Goal: Communication & Community: Answer question/provide support

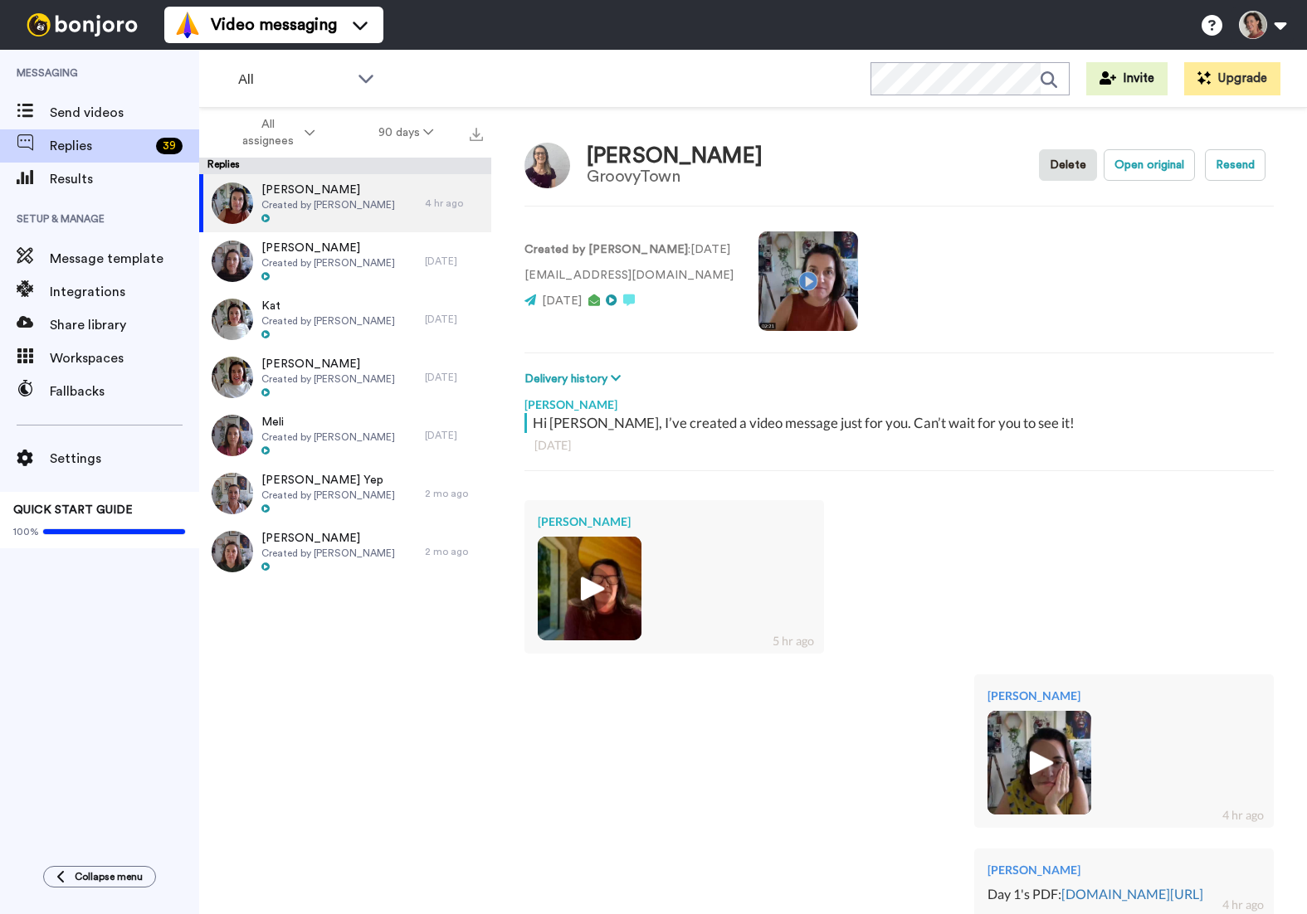
scroll to position [213, 0]
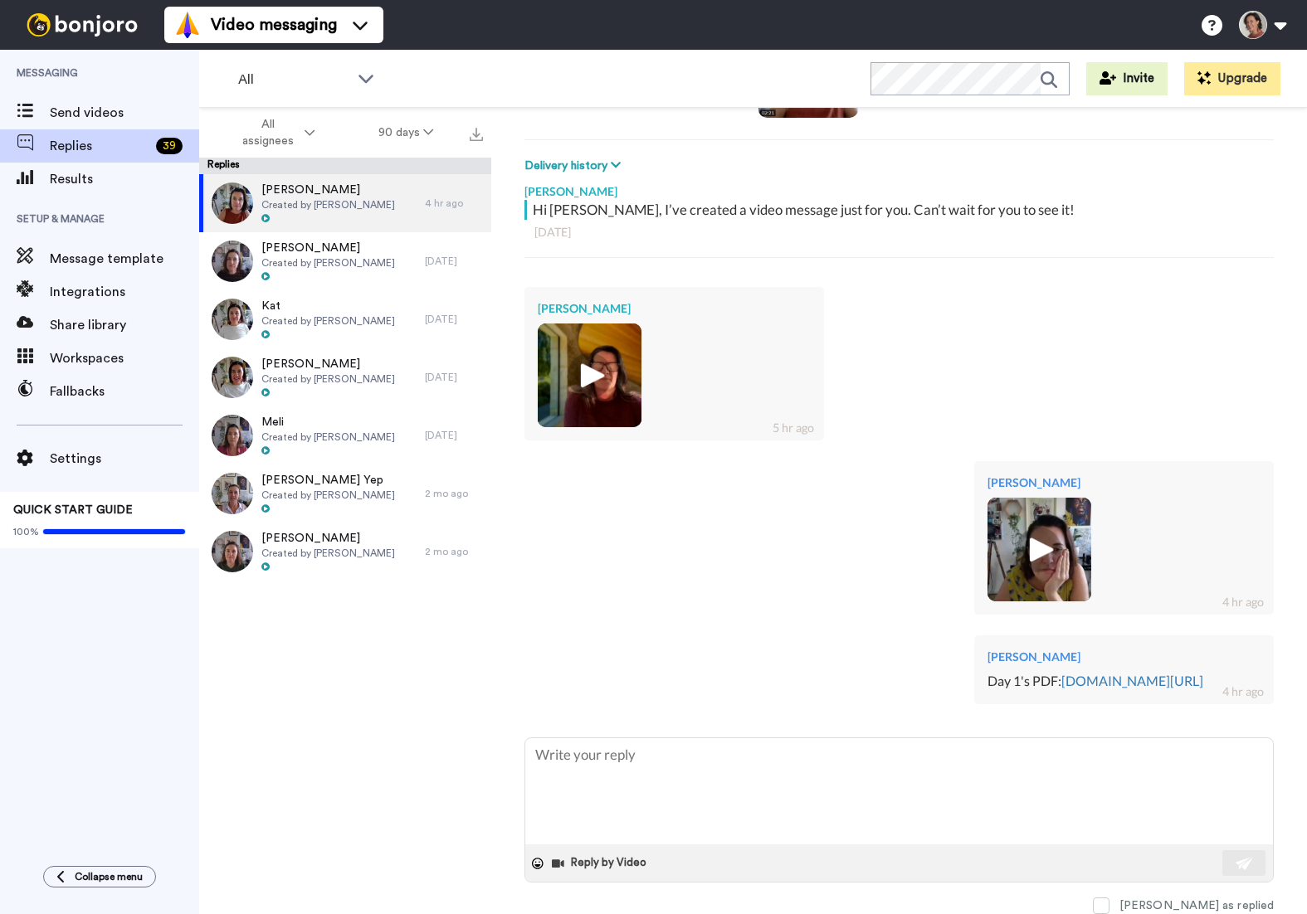
type textarea "x"
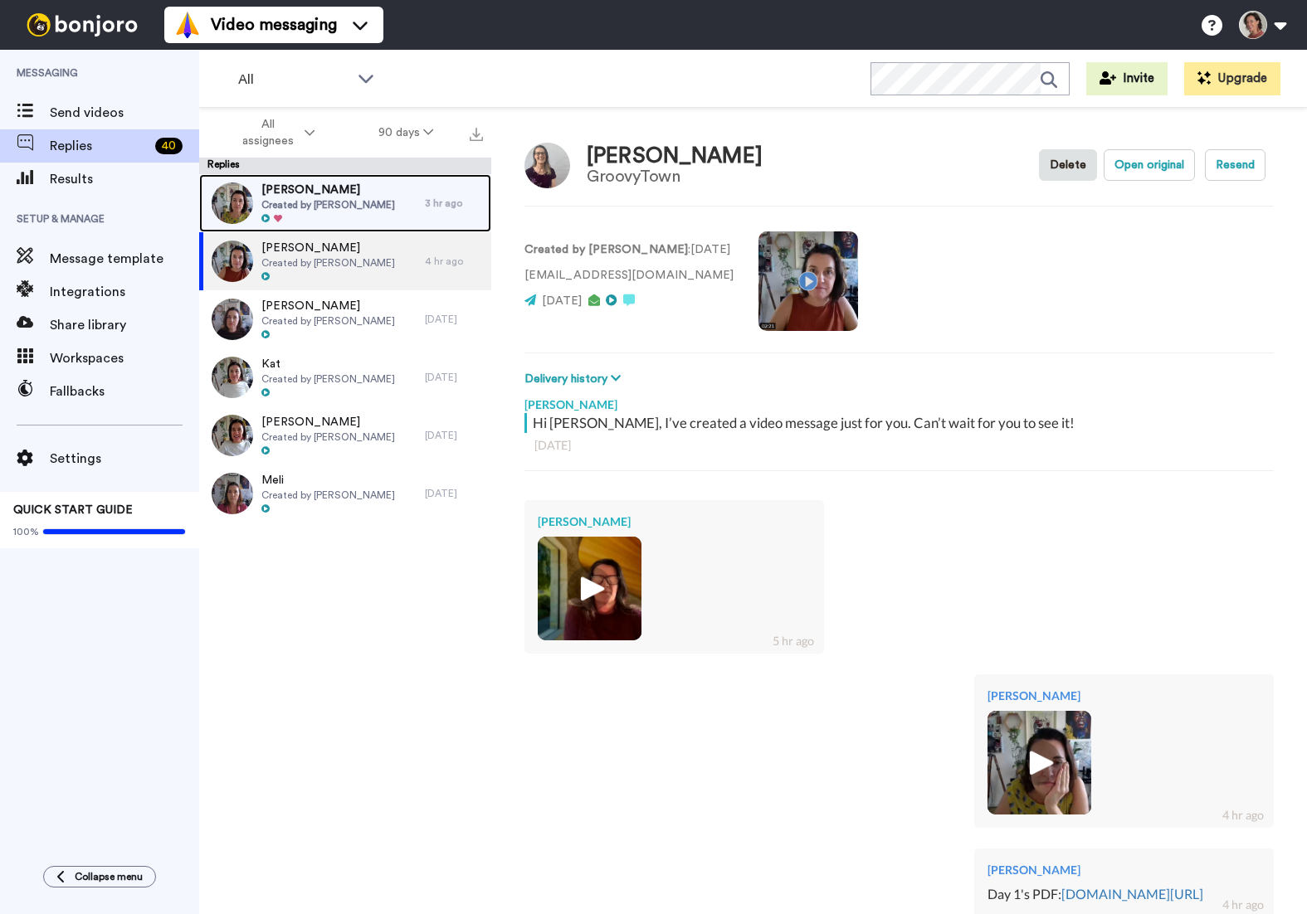
click at [304, 203] on span "Created by [PERSON_NAME]" at bounding box center [328, 204] width 134 height 13
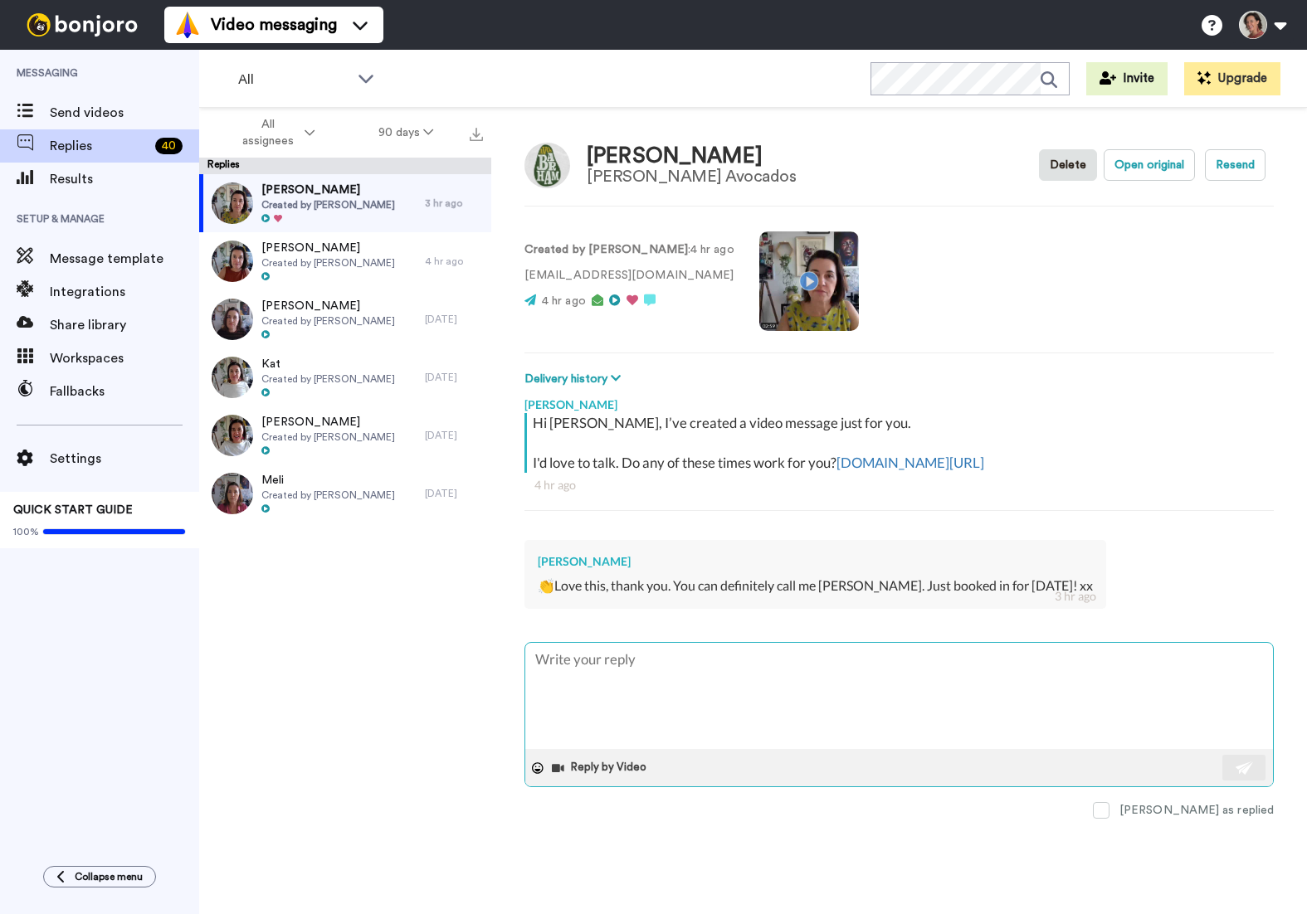
click at [656, 677] on textarea at bounding box center [899, 696] width 748 height 106
type textarea "x"
type textarea "G"
type textarea "x"
type textarea "Gr"
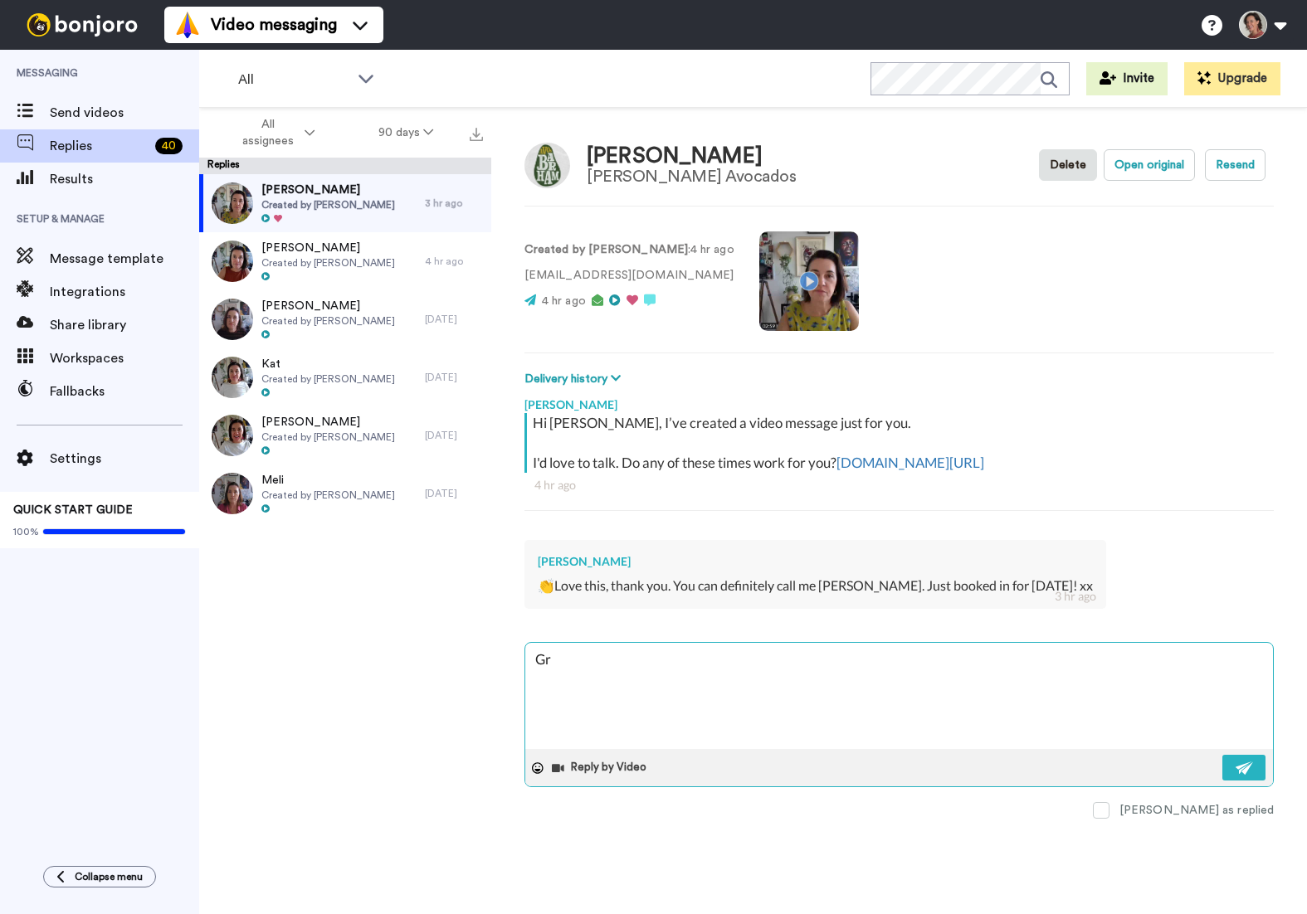
type textarea "x"
type textarea "Gre"
type textarea "x"
type textarea "Grea"
type textarea "x"
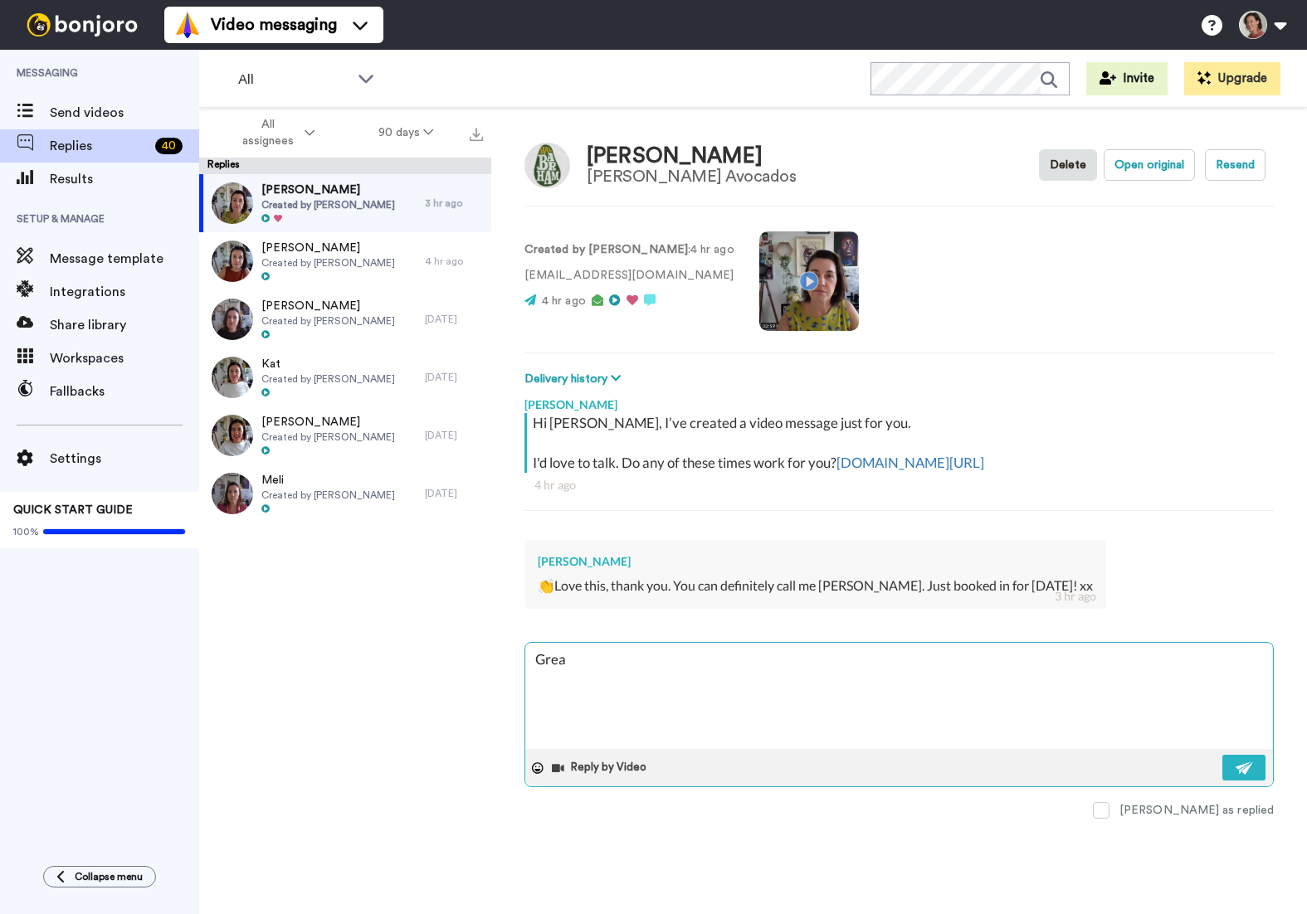
type textarea "Great"
type textarea "x"
type textarea "Great!"
type textarea "x"
type textarea "Great!"
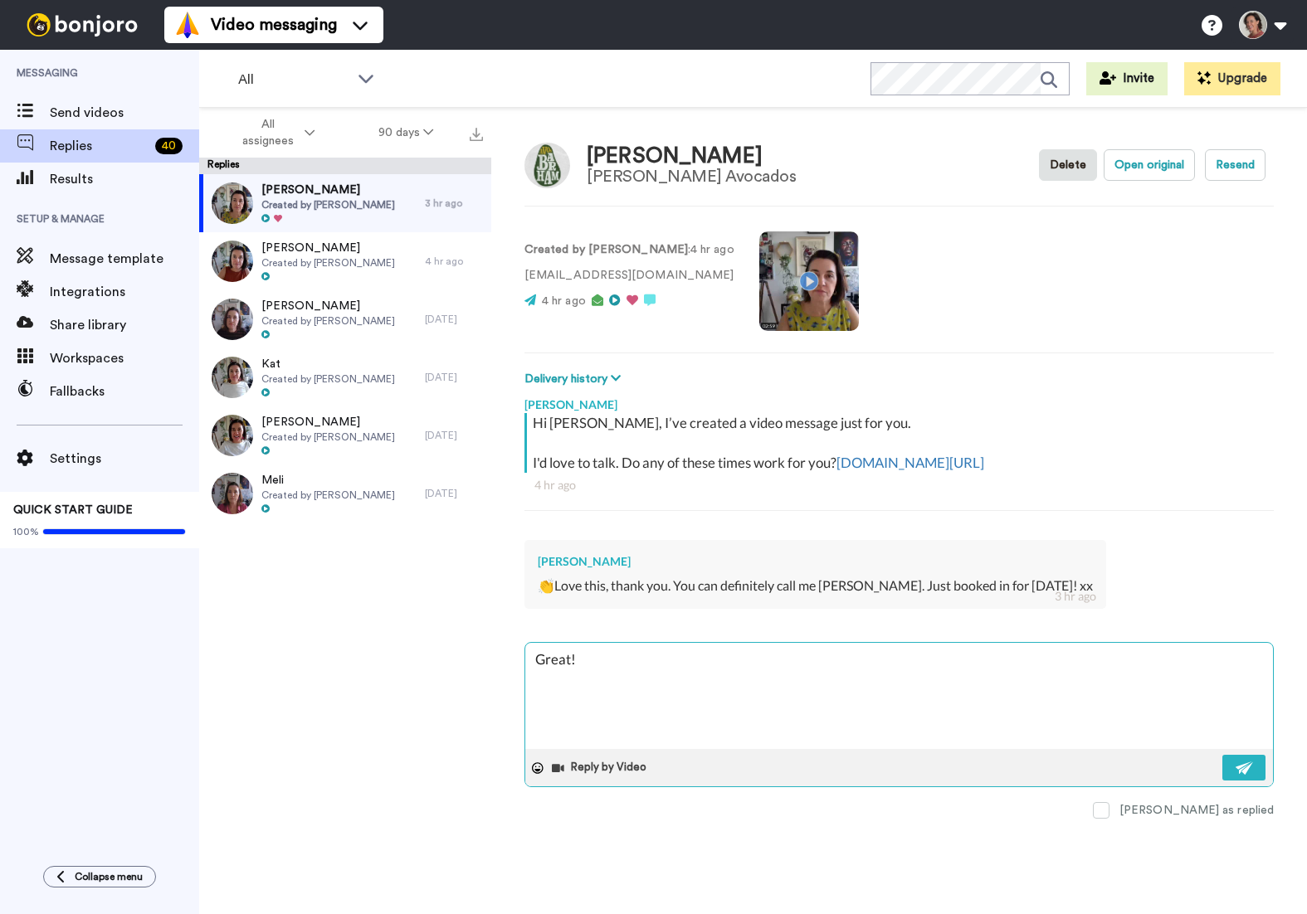
type textarea "x"
type textarea "Great! L"
type textarea "x"
type textarea "Great! Lo"
type textarea "x"
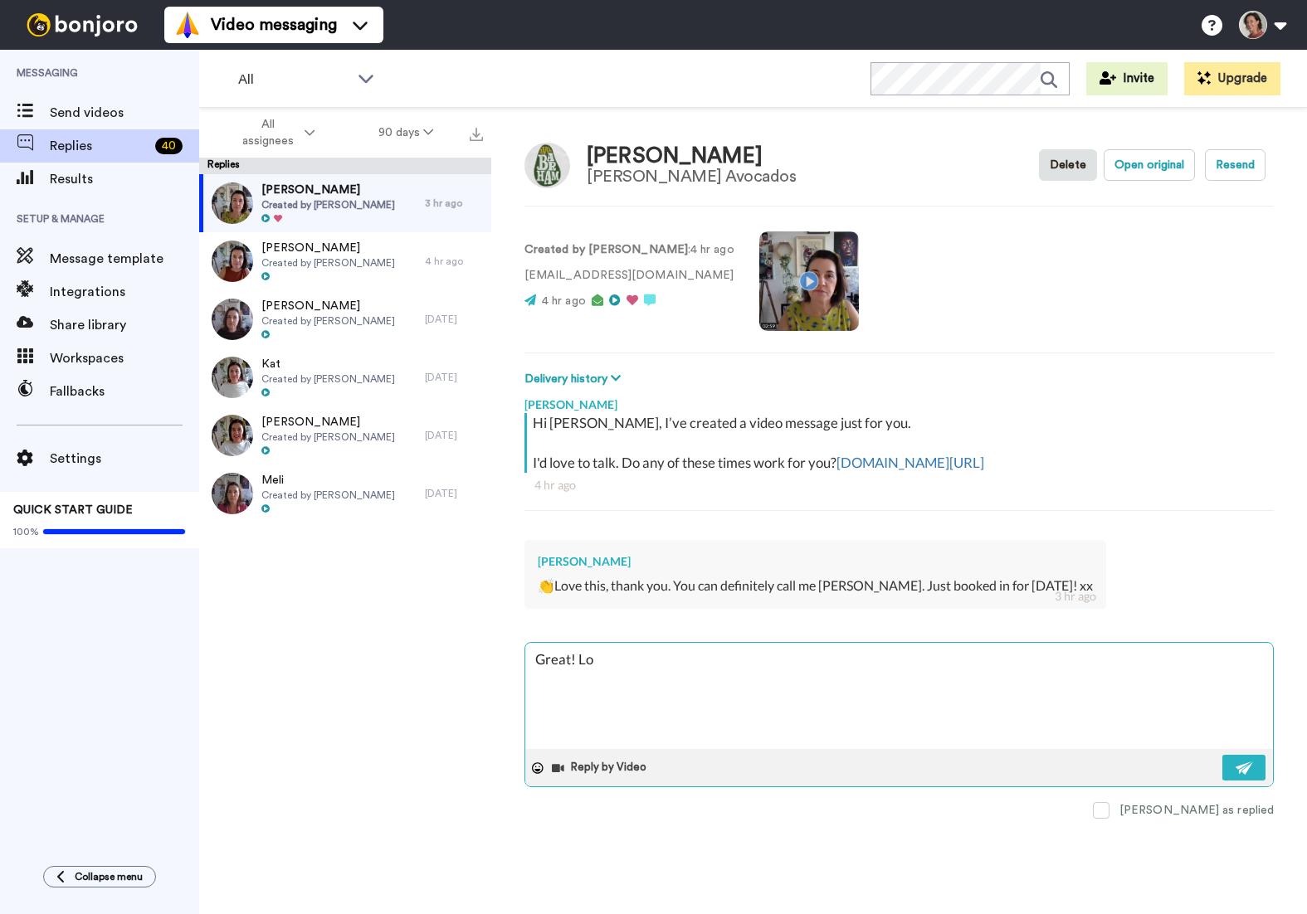
type textarea "Great! Loo"
type textarea "x"
type textarea "Great! Look"
type textarea "x"
type textarea "Great! Looki"
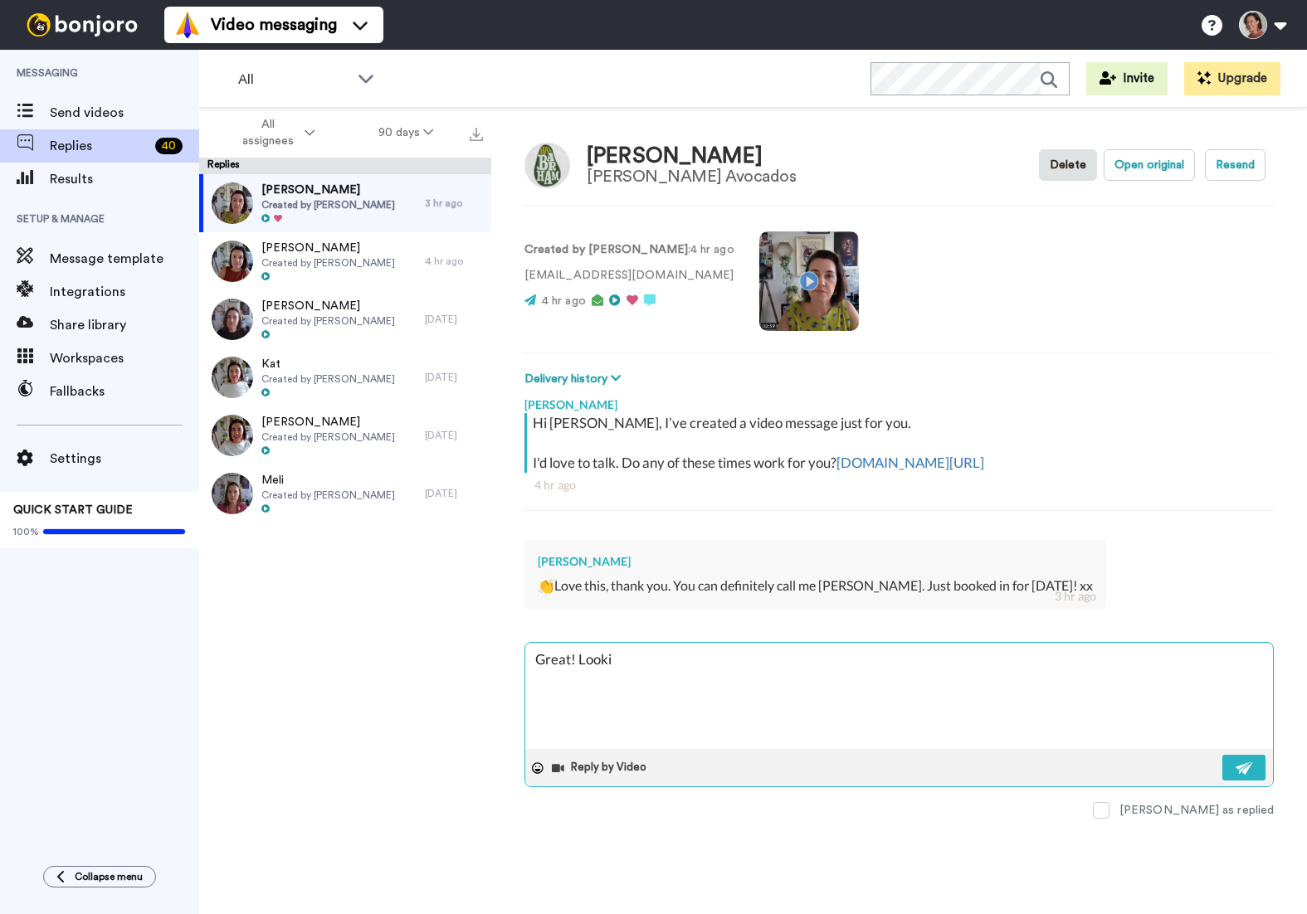
type textarea "x"
type textarea "Great! Looking"
type textarea "x"
type textarea "Great! Looking"
type textarea "x"
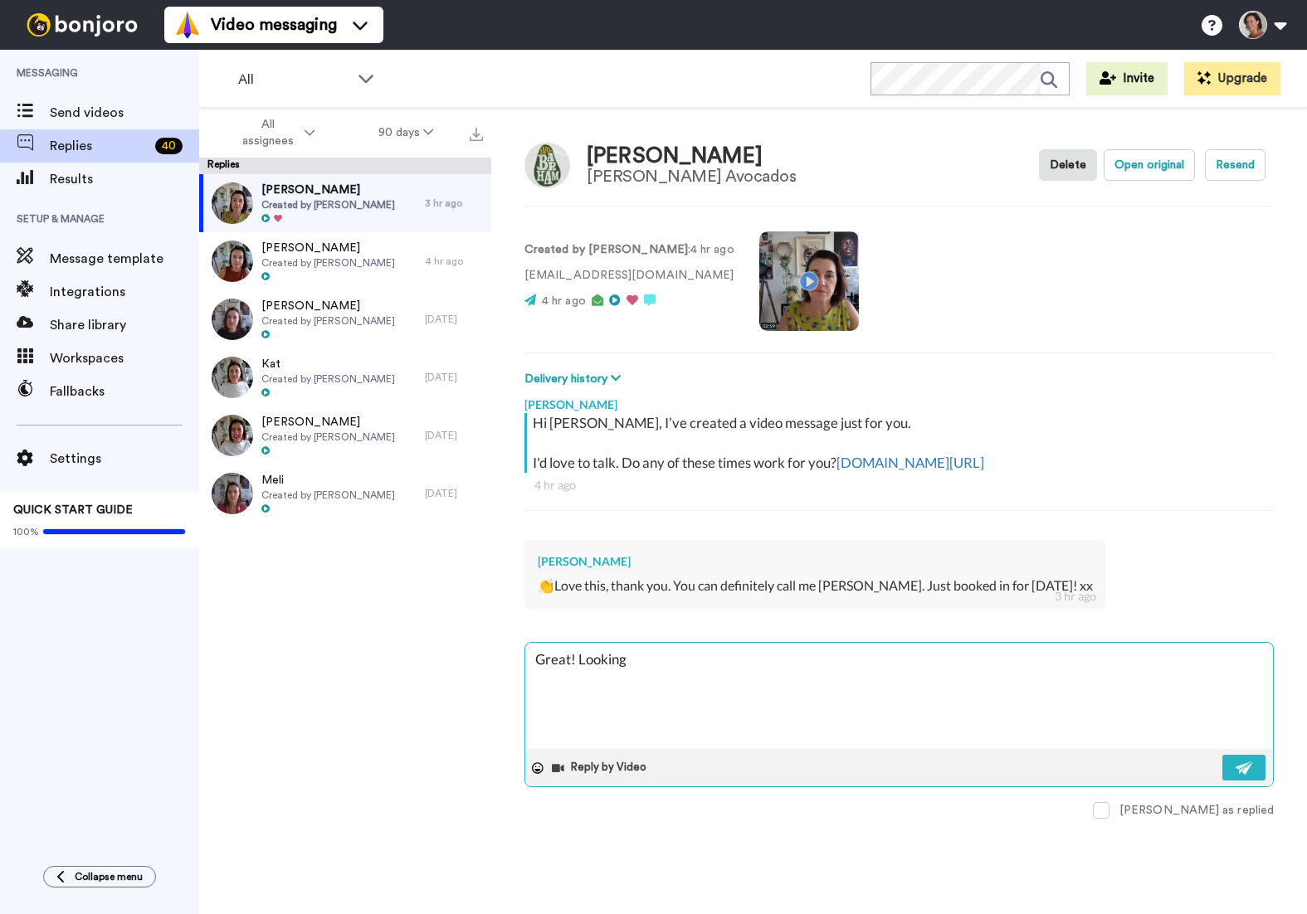
type textarea "Great! Looking f"
type textarea "x"
type textarea "Great! Looking fo"
type textarea "x"
type textarea "Great! Looking for"
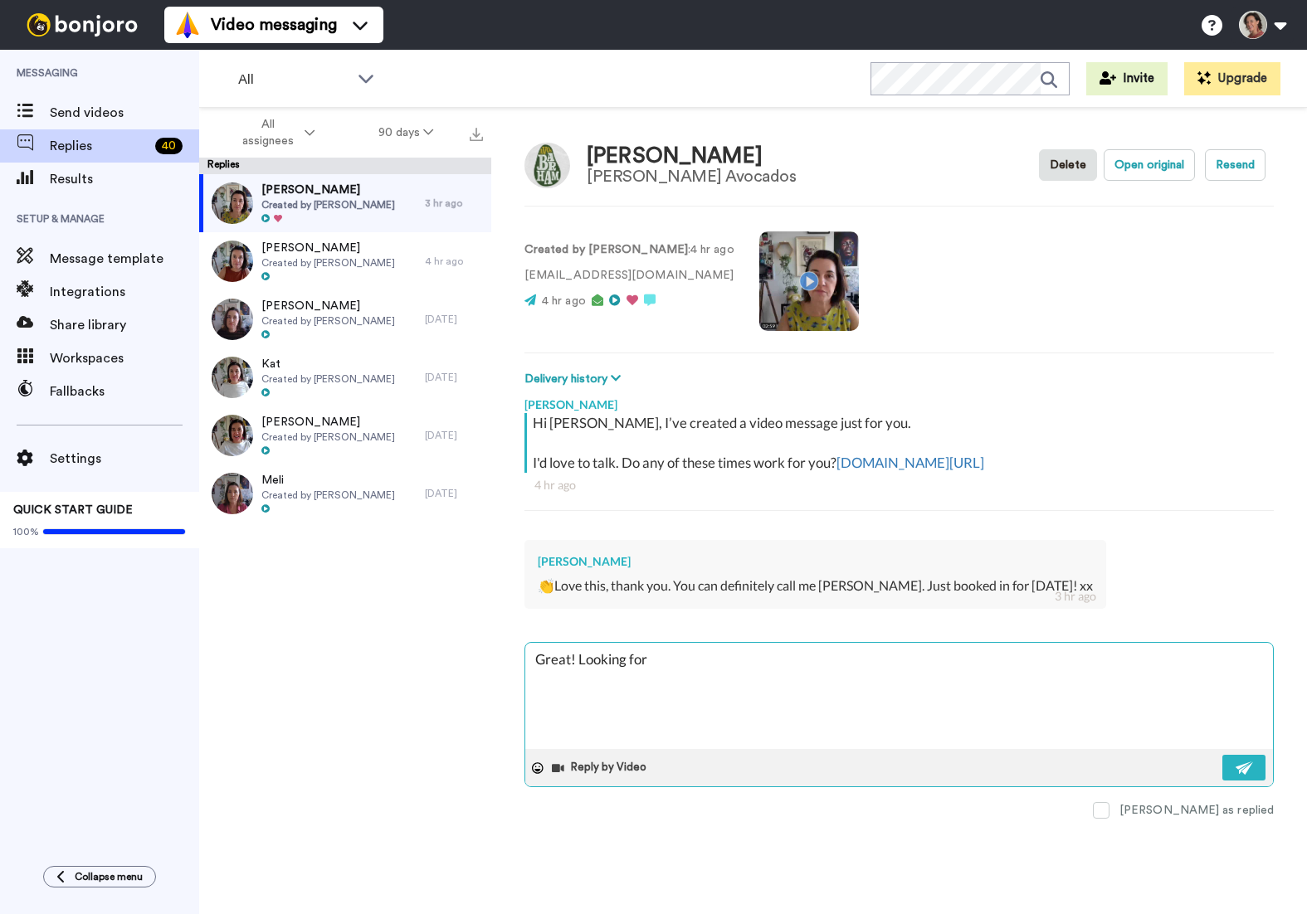
type textarea "x"
type textarea "Great! Looking forwa"
type textarea "x"
type textarea "Great! Looking forwar"
type textarea "x"
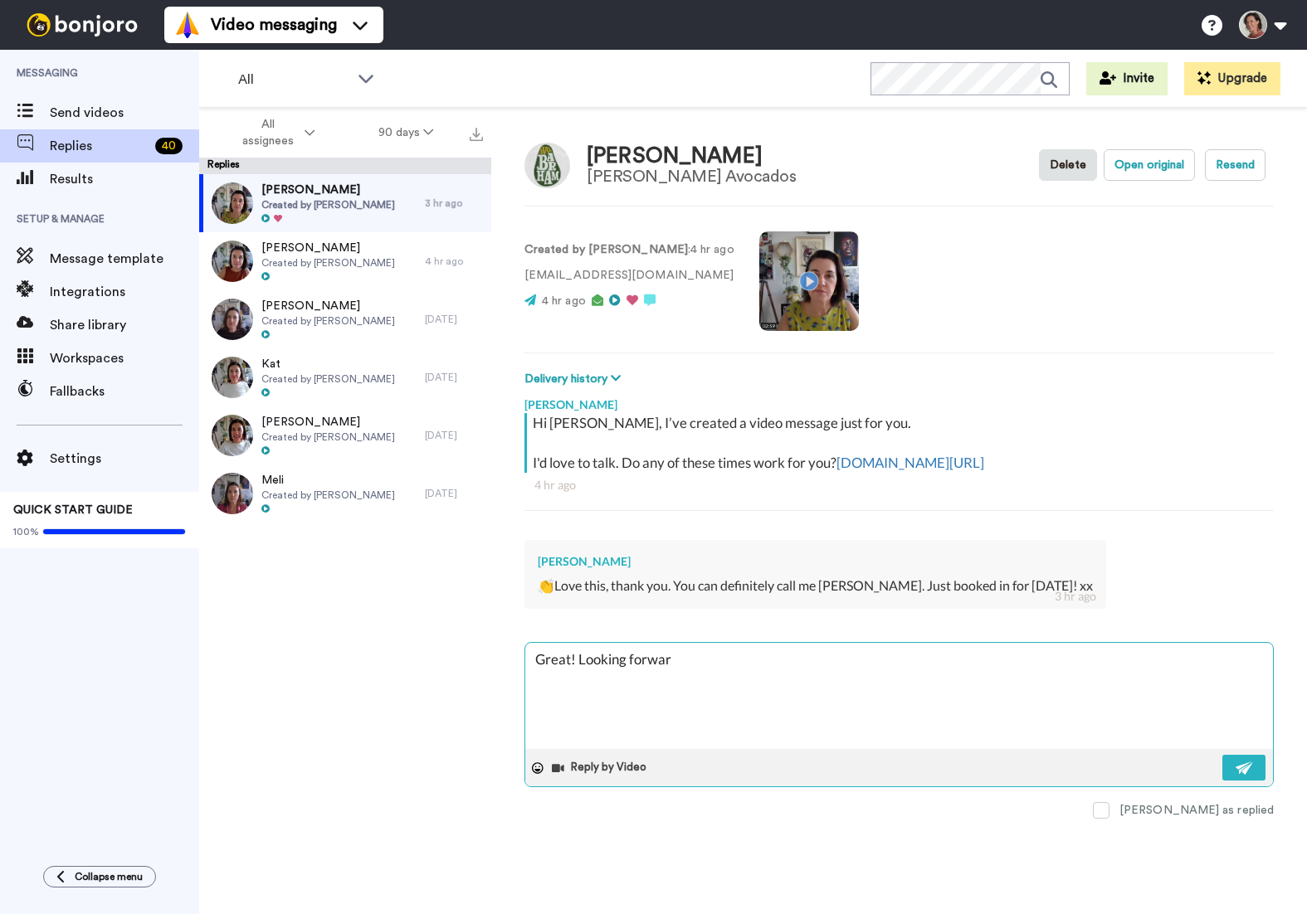
type textarea "Great! Looking forward"
type textarea "x"
type textarea "Great! Looking forward"
type textarea "x"
type textarea "Great! Looking forward t"
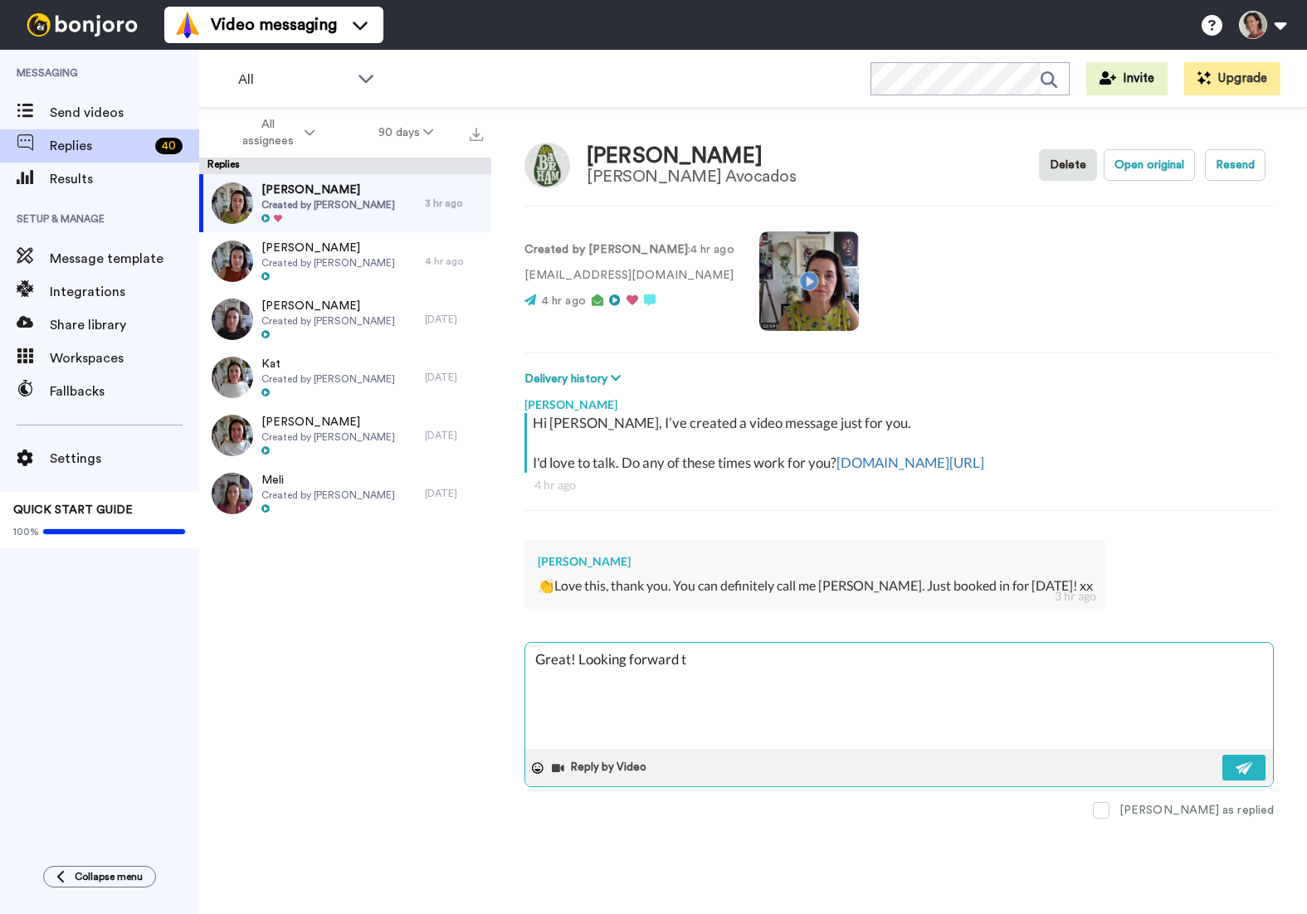
type textarea "x"
type textarea "Great! Looking forward to"
type textarea "x"
type textarea "Great! Looking forward to"
type textarea "x"
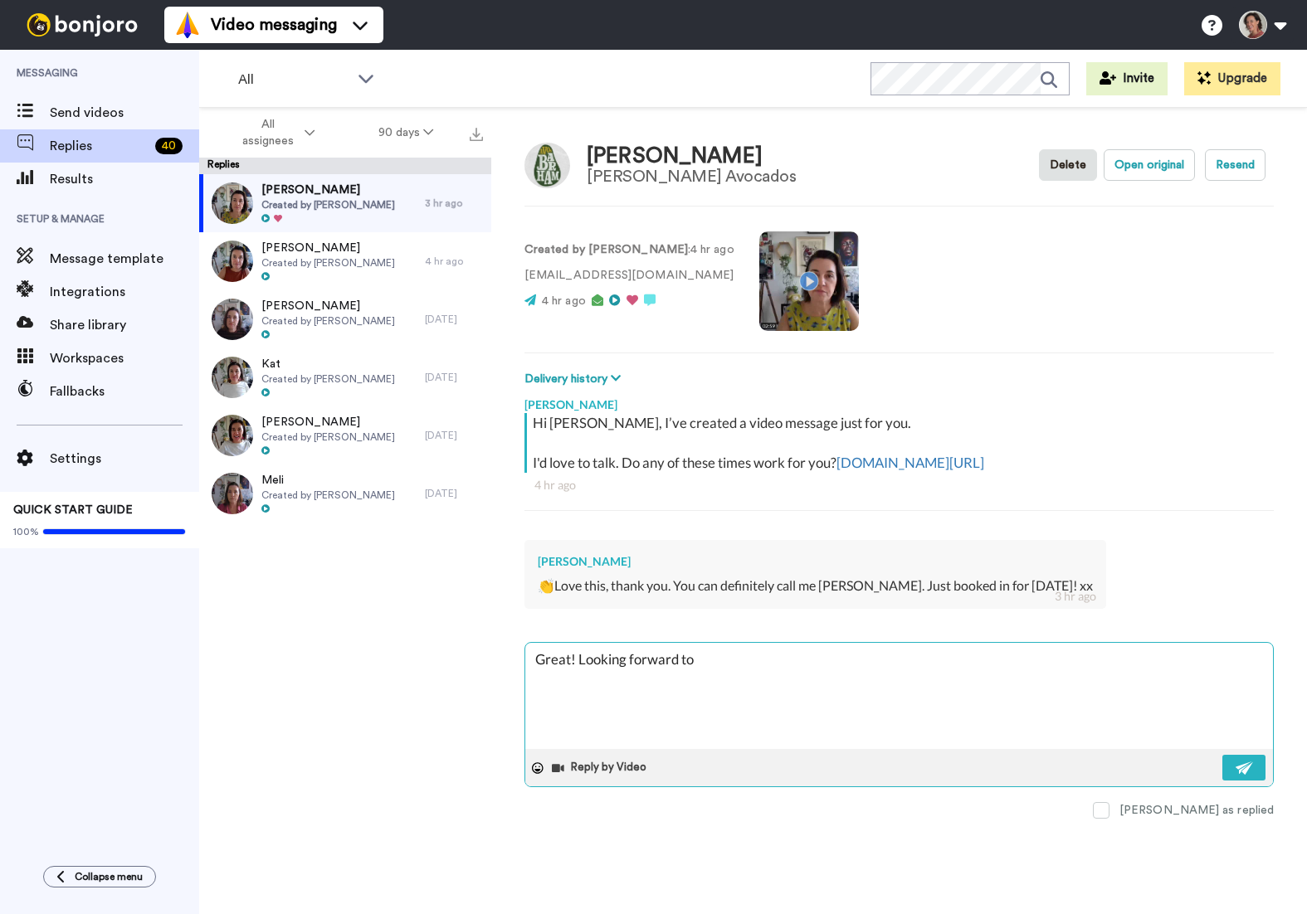
type textarea "Great! Looking forward to i"
type textarea "x"
type textarea "Great! Looking forward to it"
type textarea "x"
type textarea "Great! Looking forward to it,"
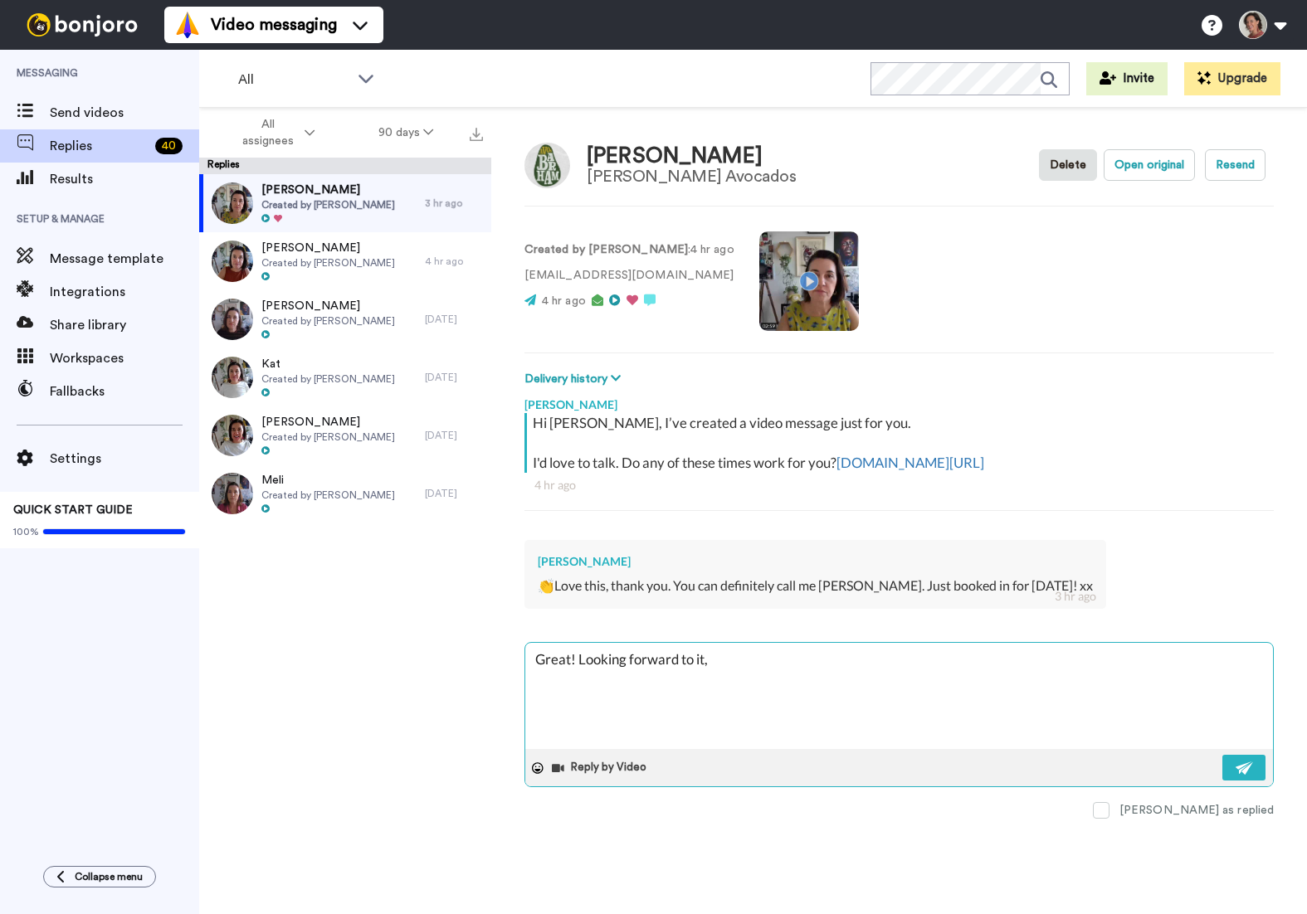
type textarea "x"
type textarea "Great! Looking forward to it,"
type textarea "x"
type textarea "Great! Looking forward to it, K"
type textarea "x"
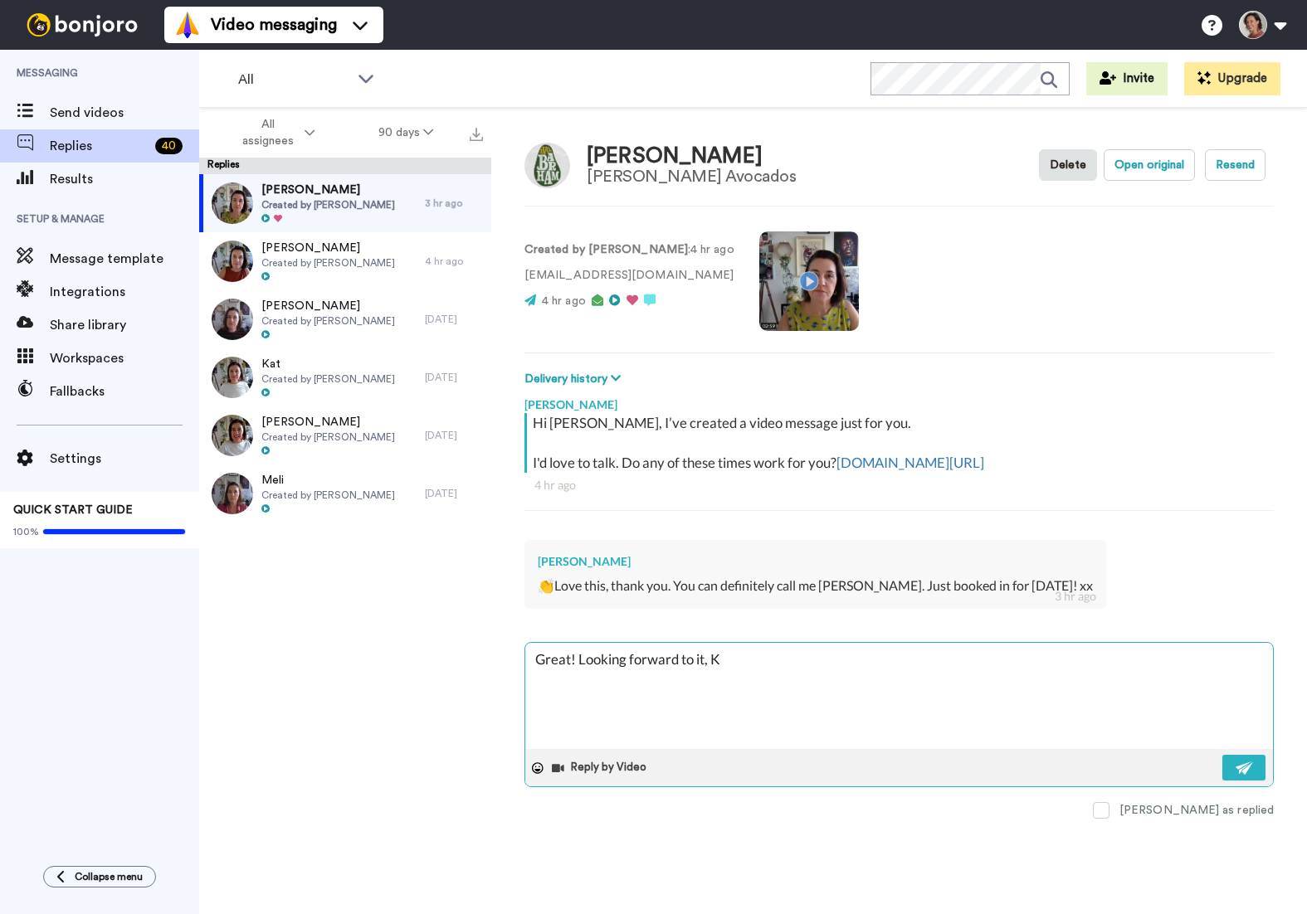
type textarea "Great! Looking forward to it, [PERSON_NAME]"
type textarea "x"
type textarea "Great! Looking forward to it, [PERSON_NAME]"
type textarea "x"
type textarea "Great! Looking forward to it, [PERSON_NAME]."
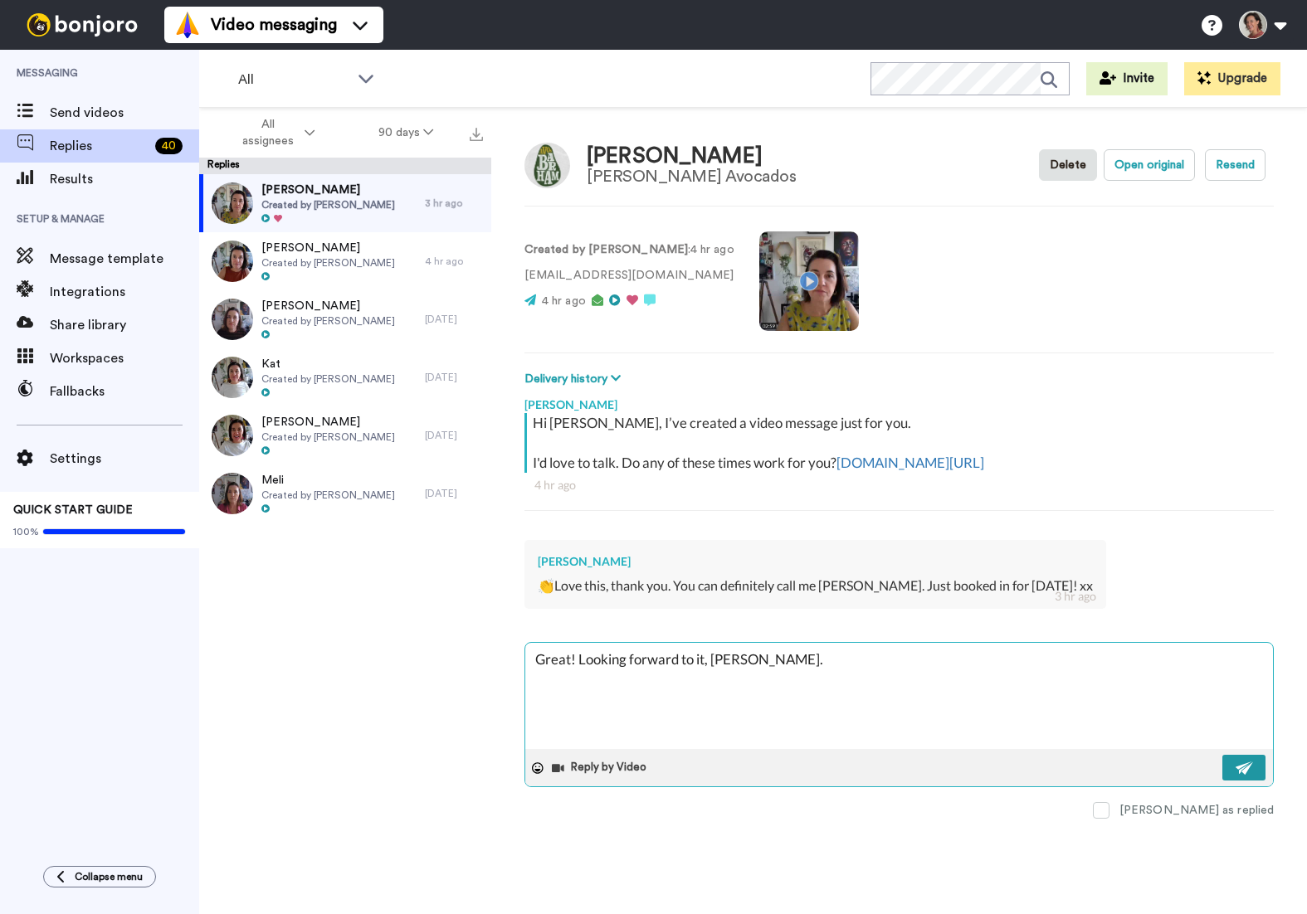
click at [1251, 770] on img at bounding box center [1245, 768] width 18 height 13
type textarea "x"
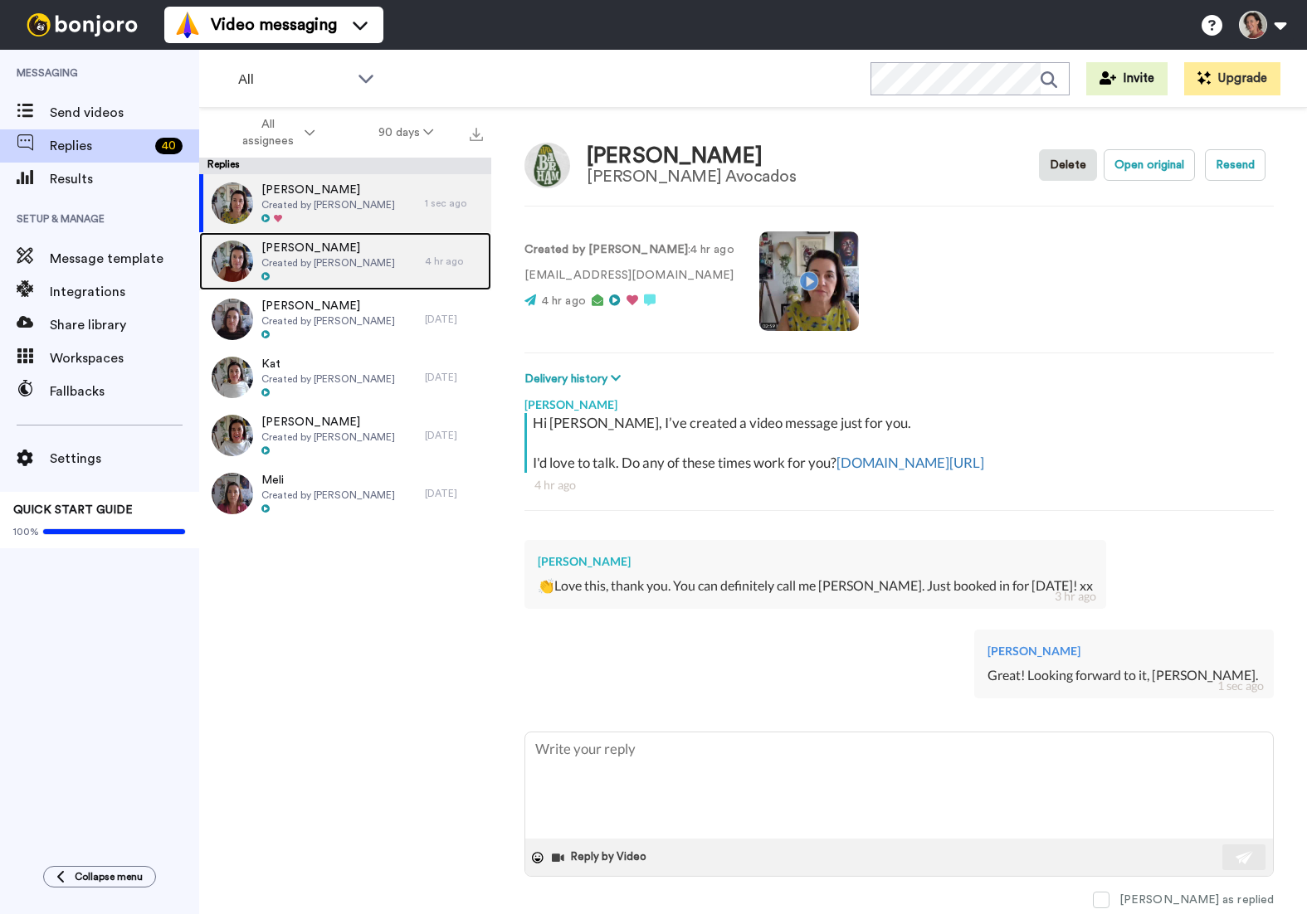
click at [311, 257] on span "Created by [PERSON_NAME]" at bounding box center [328, 262] width 134 height 13
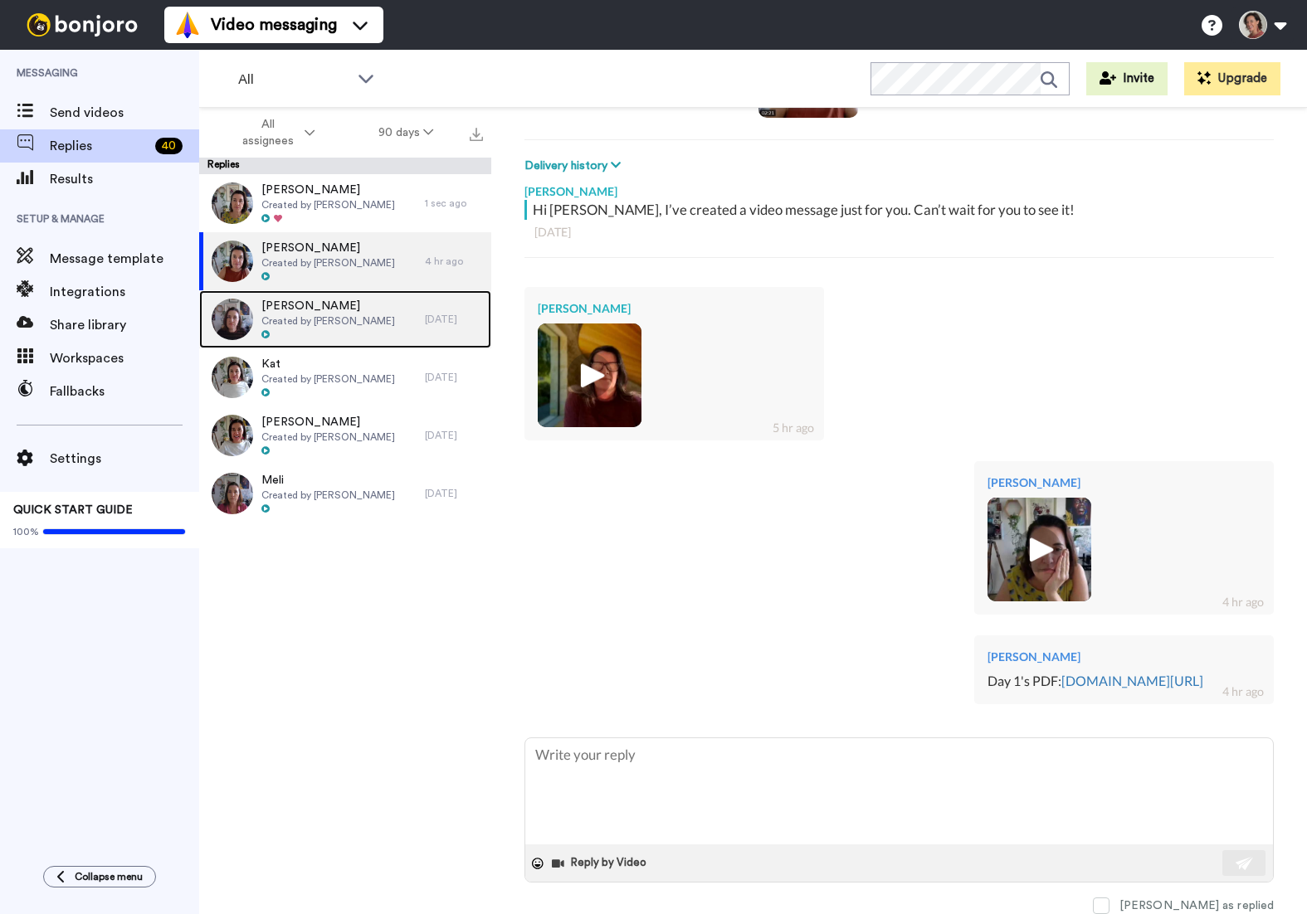
click at [300, 318] on span "Created by [PERSON_NAME]" at bounding box center [328, 321] width 134 height 13
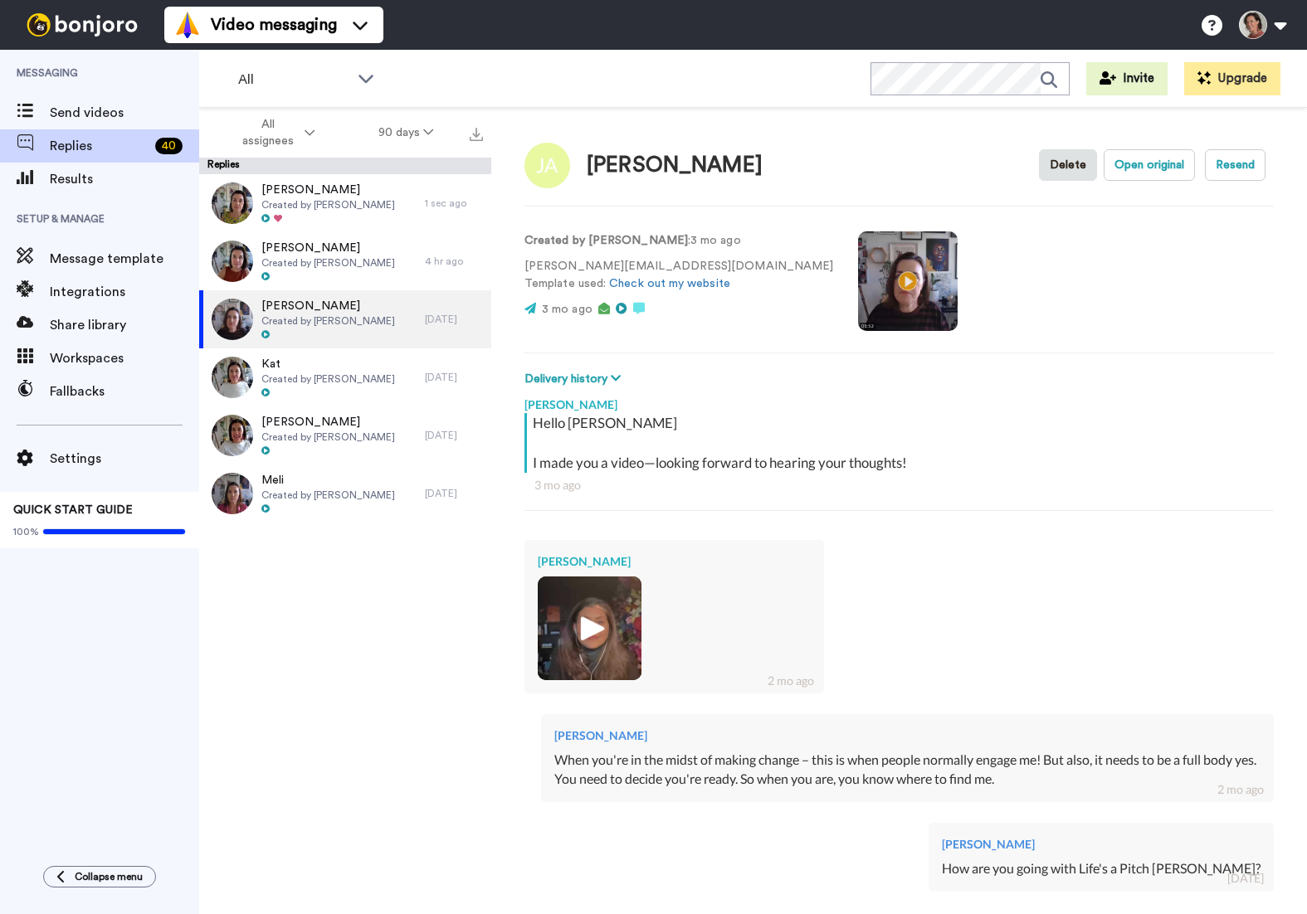
scroll to position [188, 0]
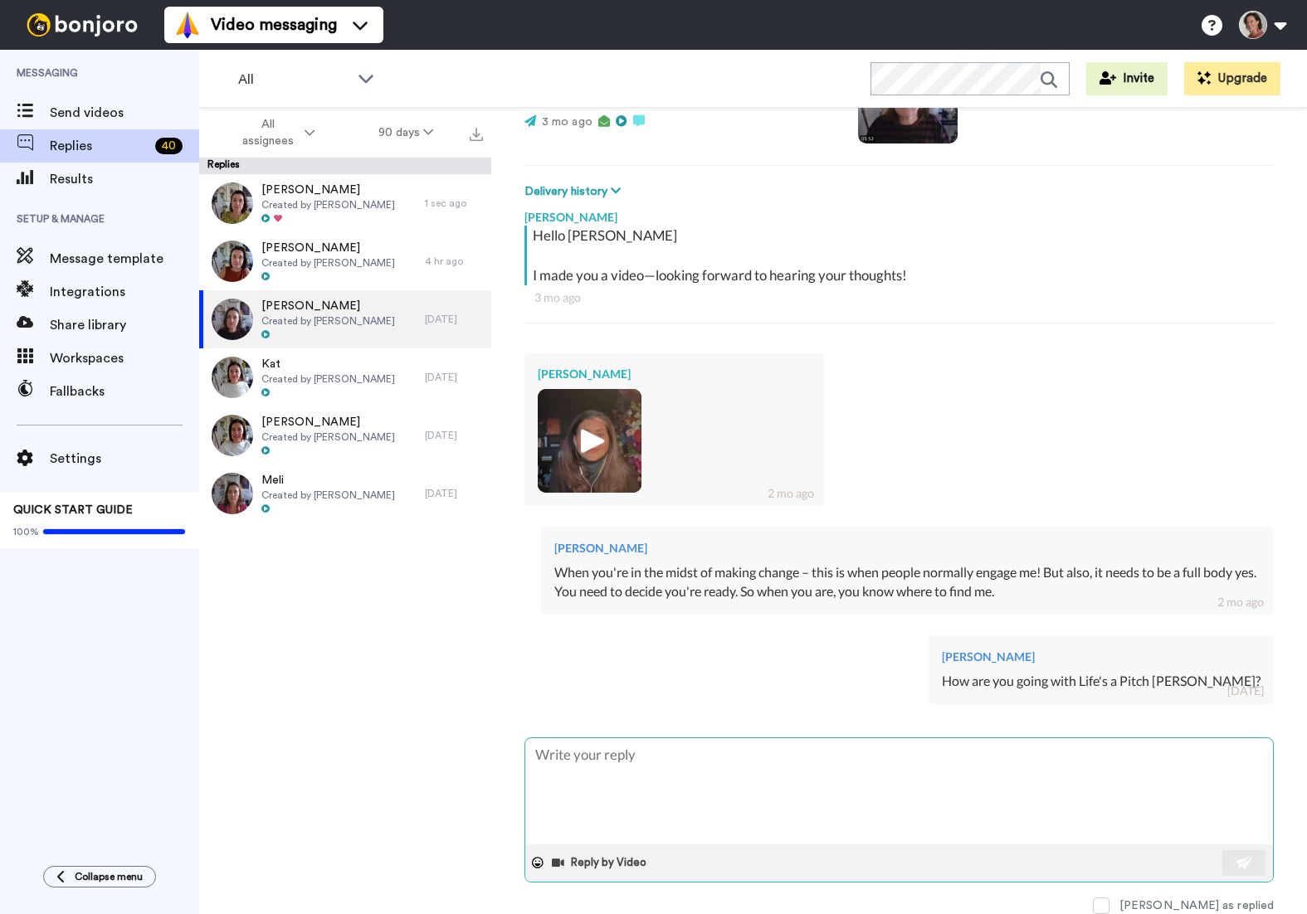
type textarea "x"
type textarea "K"
type textarea "x"
type textarea "Kn"
type textarea "x"
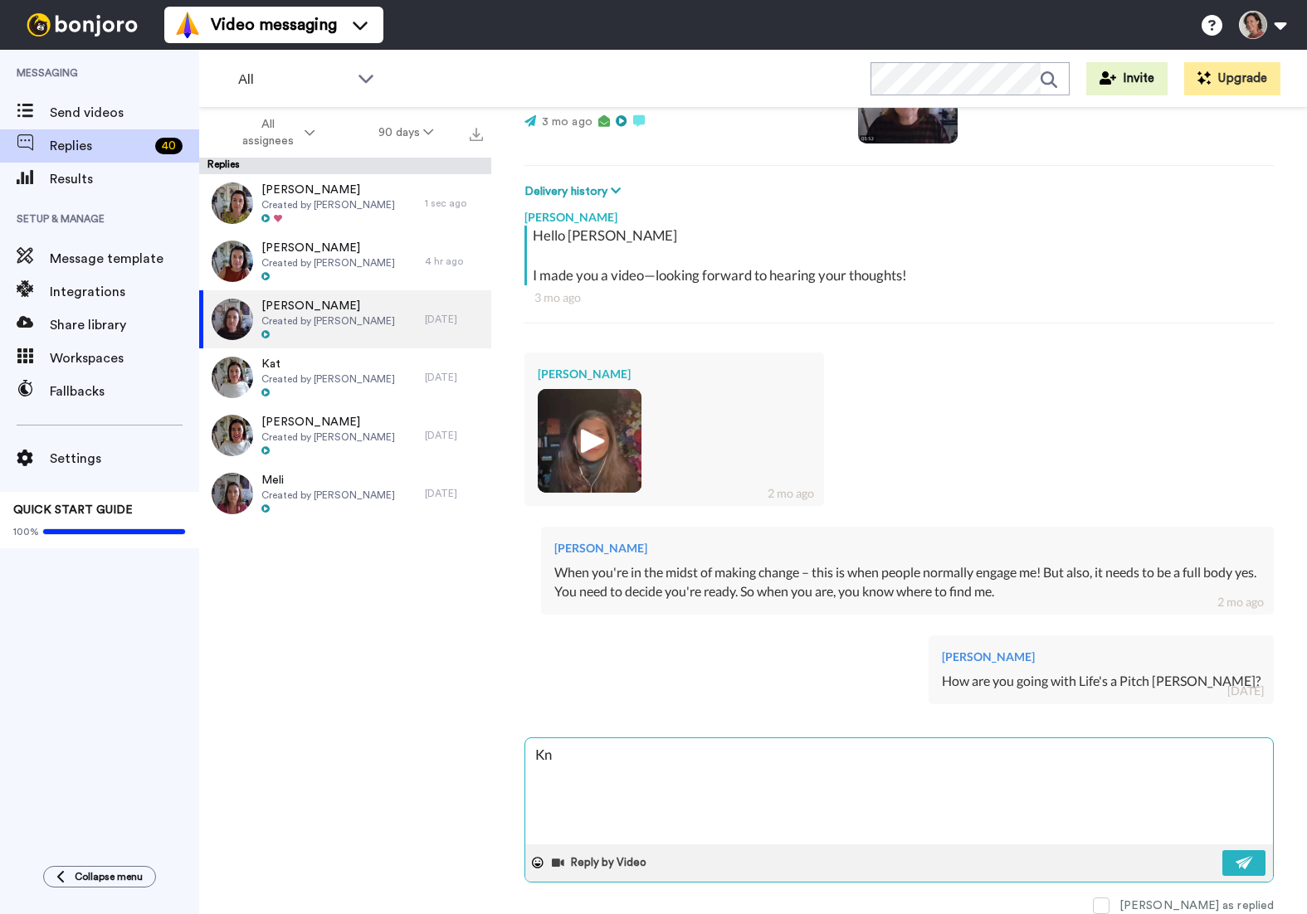
type textarea "Kno"
type textarea "x"
type textarea "Knoc"
type textarea "x"
type textarea "Knock"
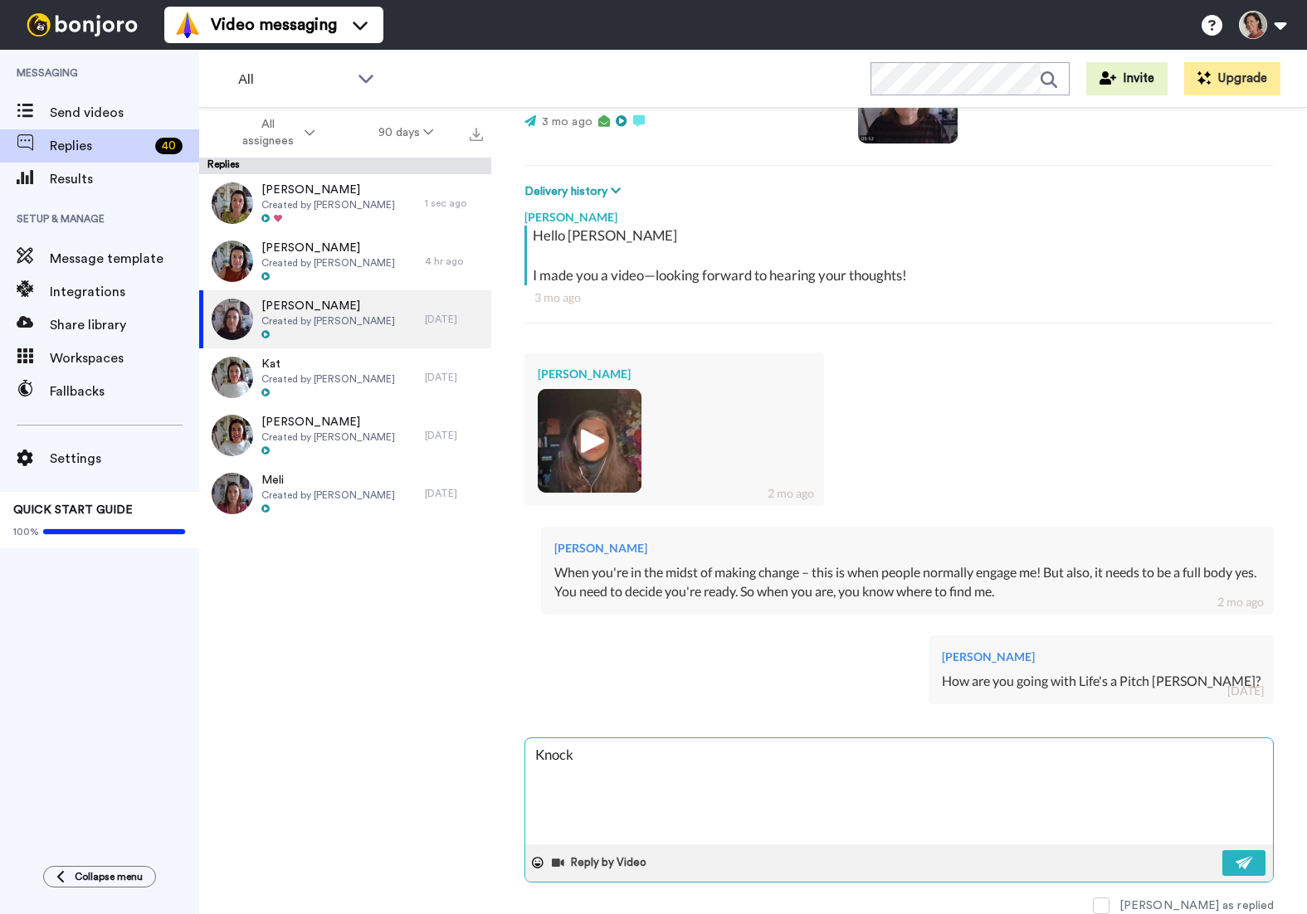
type textarea "x"
type textarea "Knock"
type textarea "x"
type textarea "Knock k"
type textarea "x"
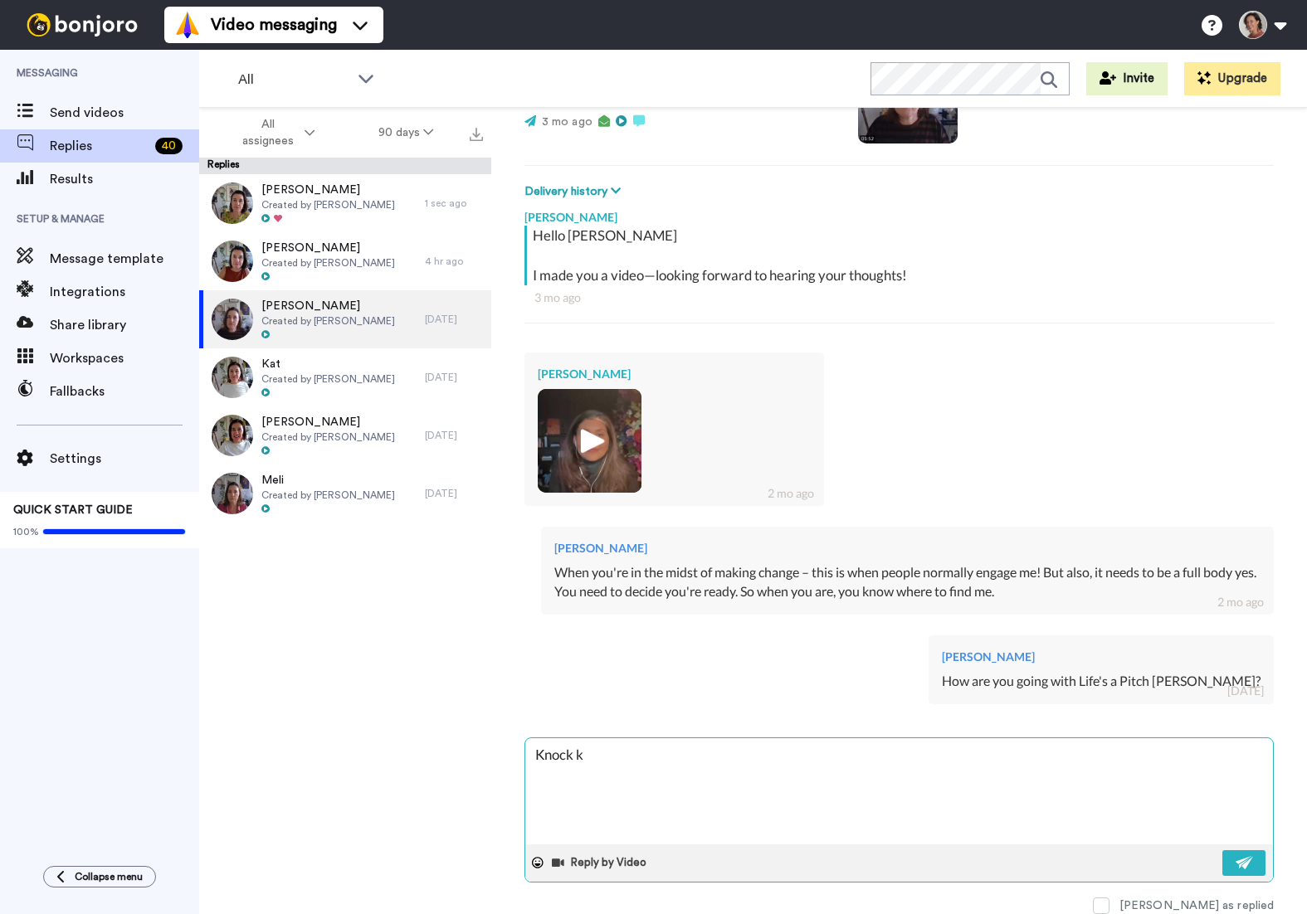
type textarea "Knock kn"
type textarea "x"
type textarea "Knock kno"
type textarea "x"
type textarea "Knock knoc"
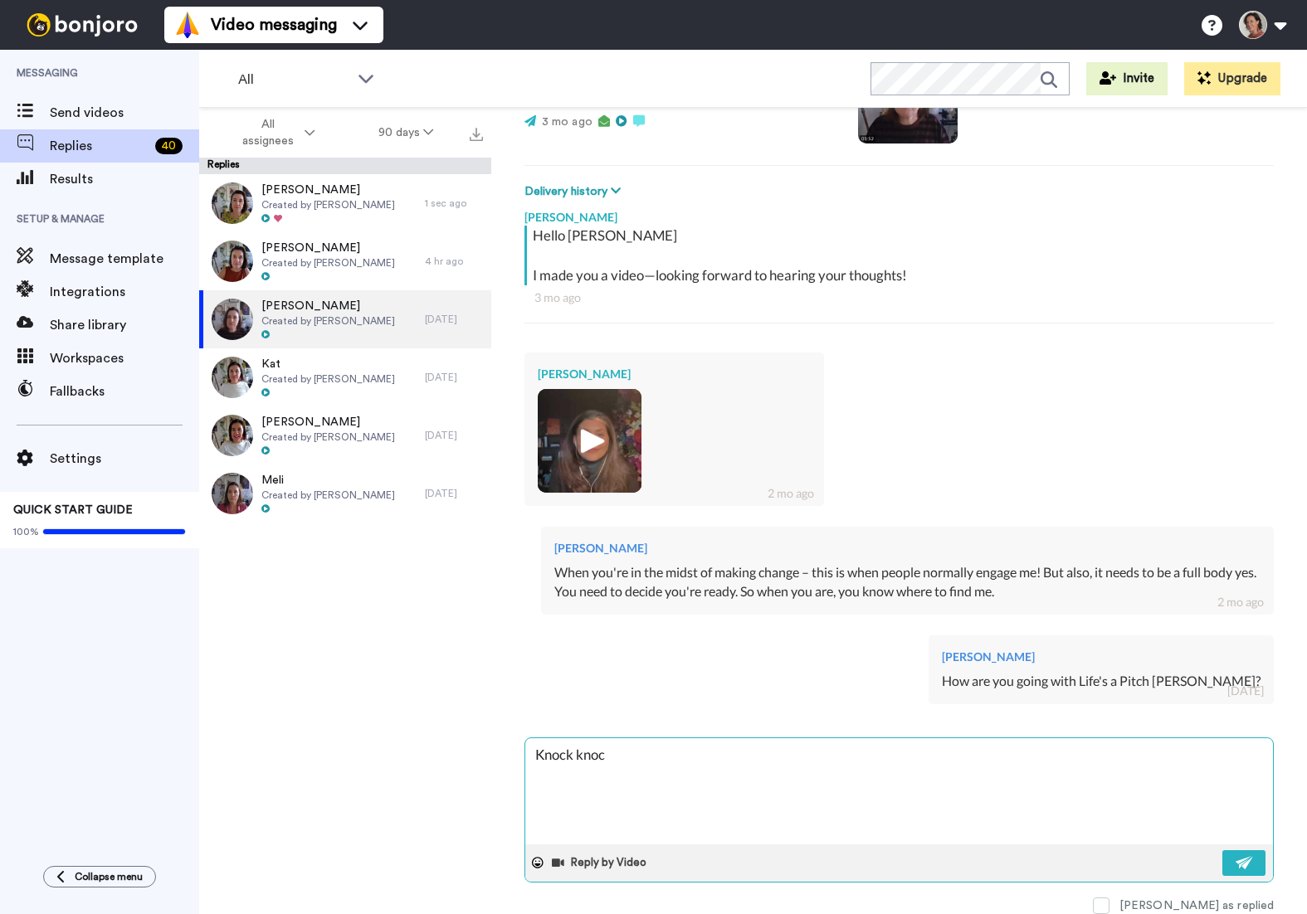
type textarea "x"
type textarea "Knock knock"
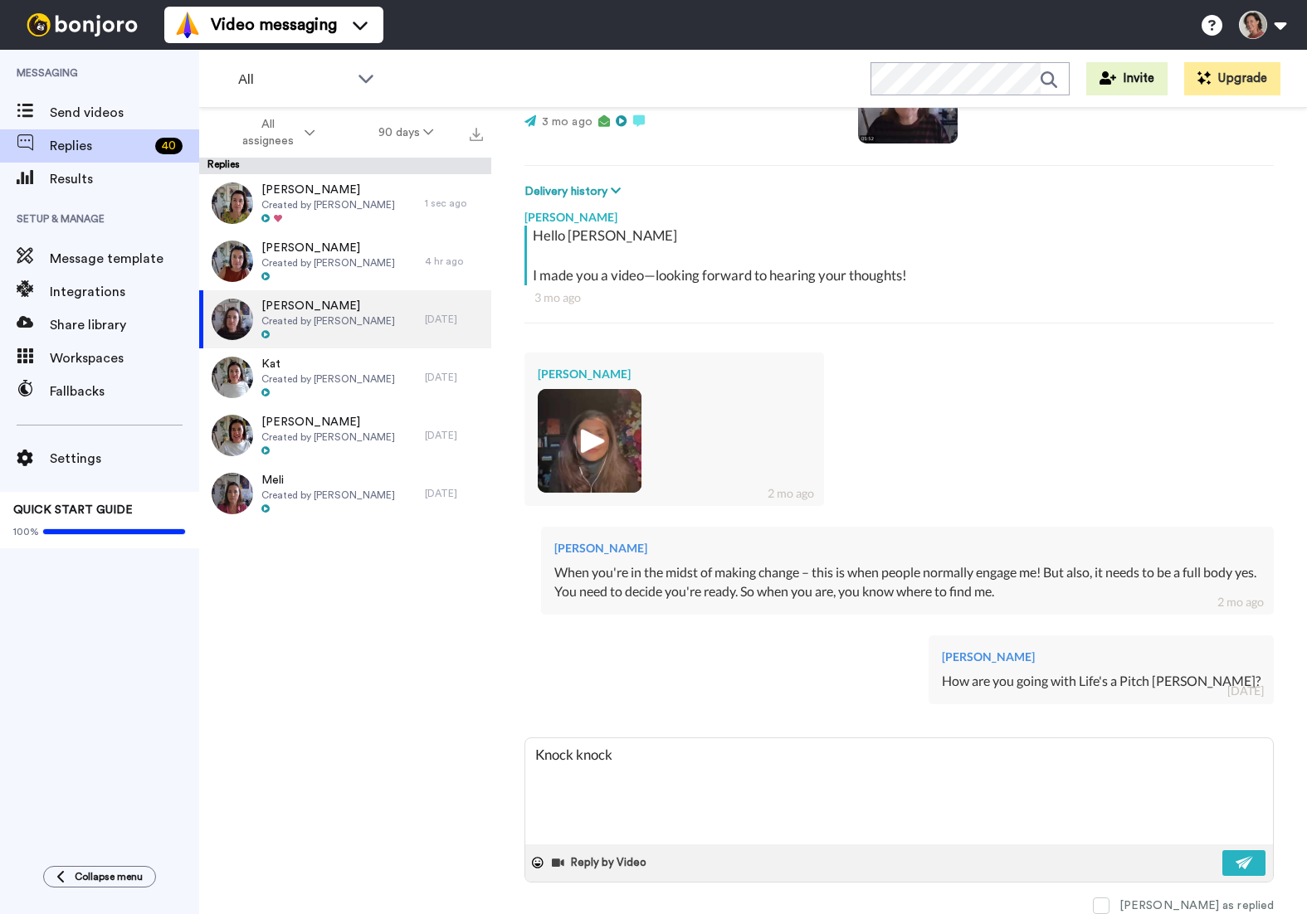
type textarea "x"
type textarea "Knock knock,"
type textarea "x"
type textarea "Knock knock,"
type textarea "x"
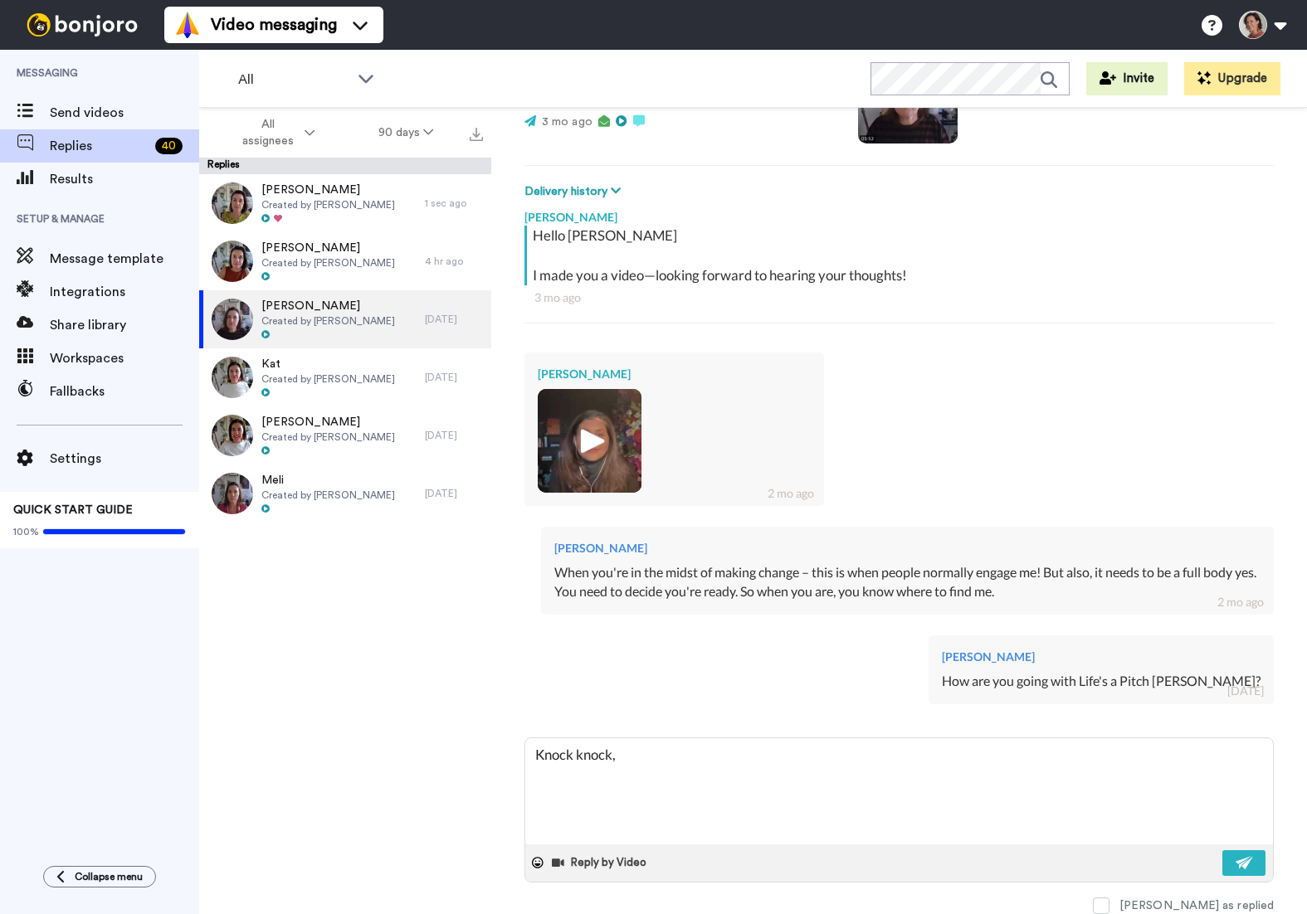
type textarea "Knock knock, a"
type textarea "x"
type textarea "Knock knock,"
type textarea "x"
type textarea "Knock knock, i"
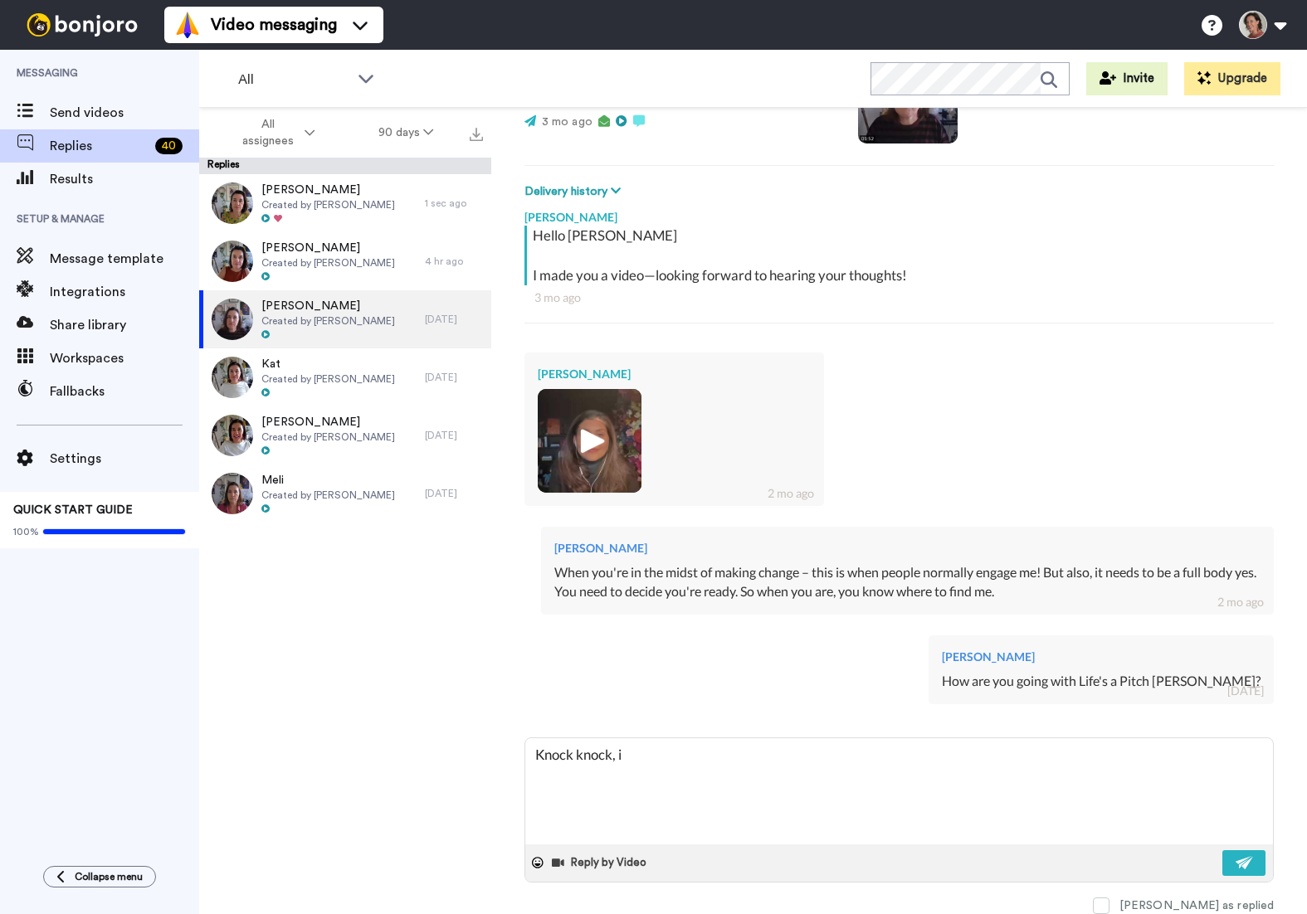
type textarea "x"
type textarea "Knock knock, is"
type textarea "x"
type textarea "Knock knock, is an"
type textarea "x"
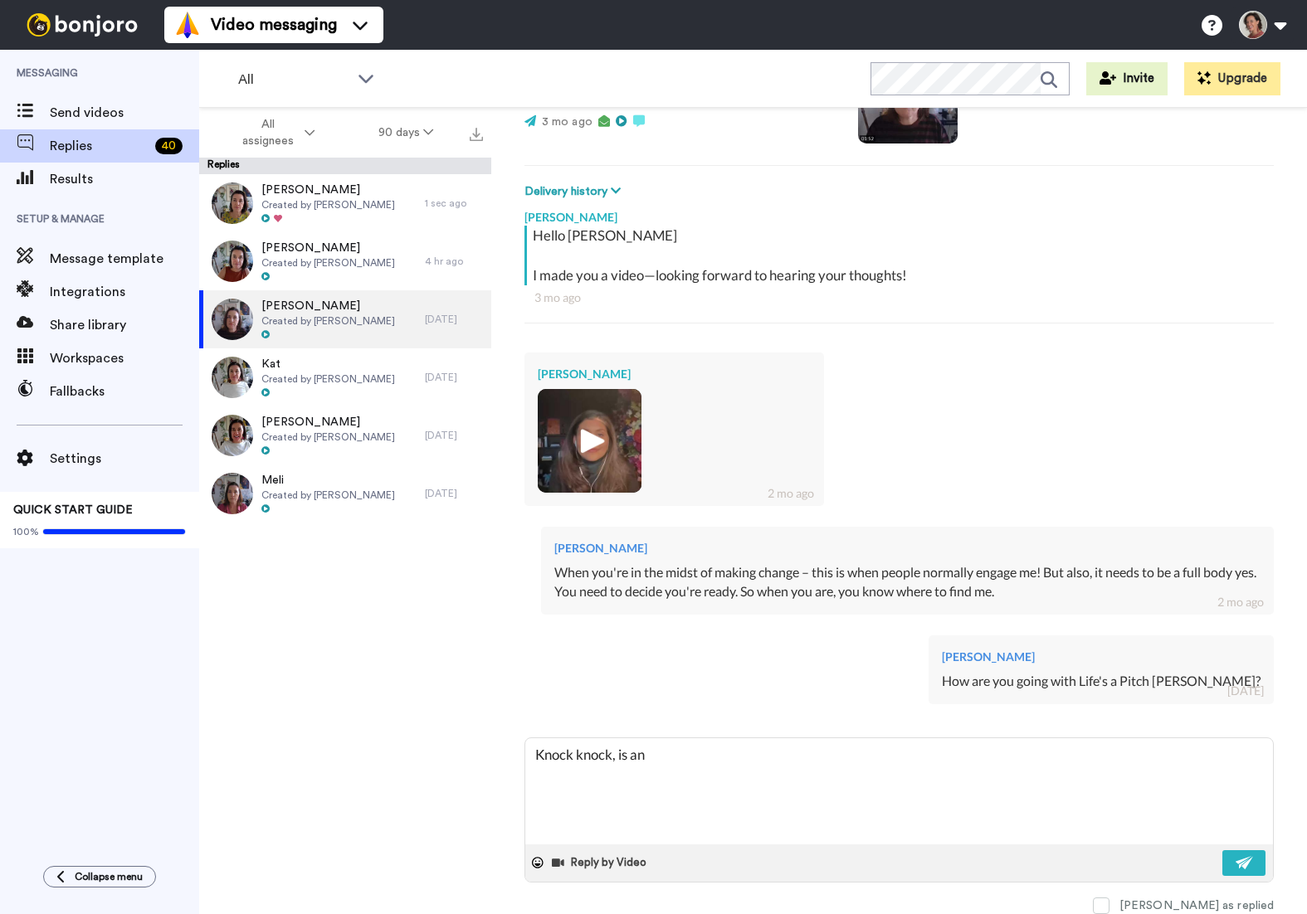
type textarea "Knock knock, is any"
type textarea "x"
type textarea "Knock knock, is anyo"
type textarea "x"
type textarea "Knock knock, is anyon"
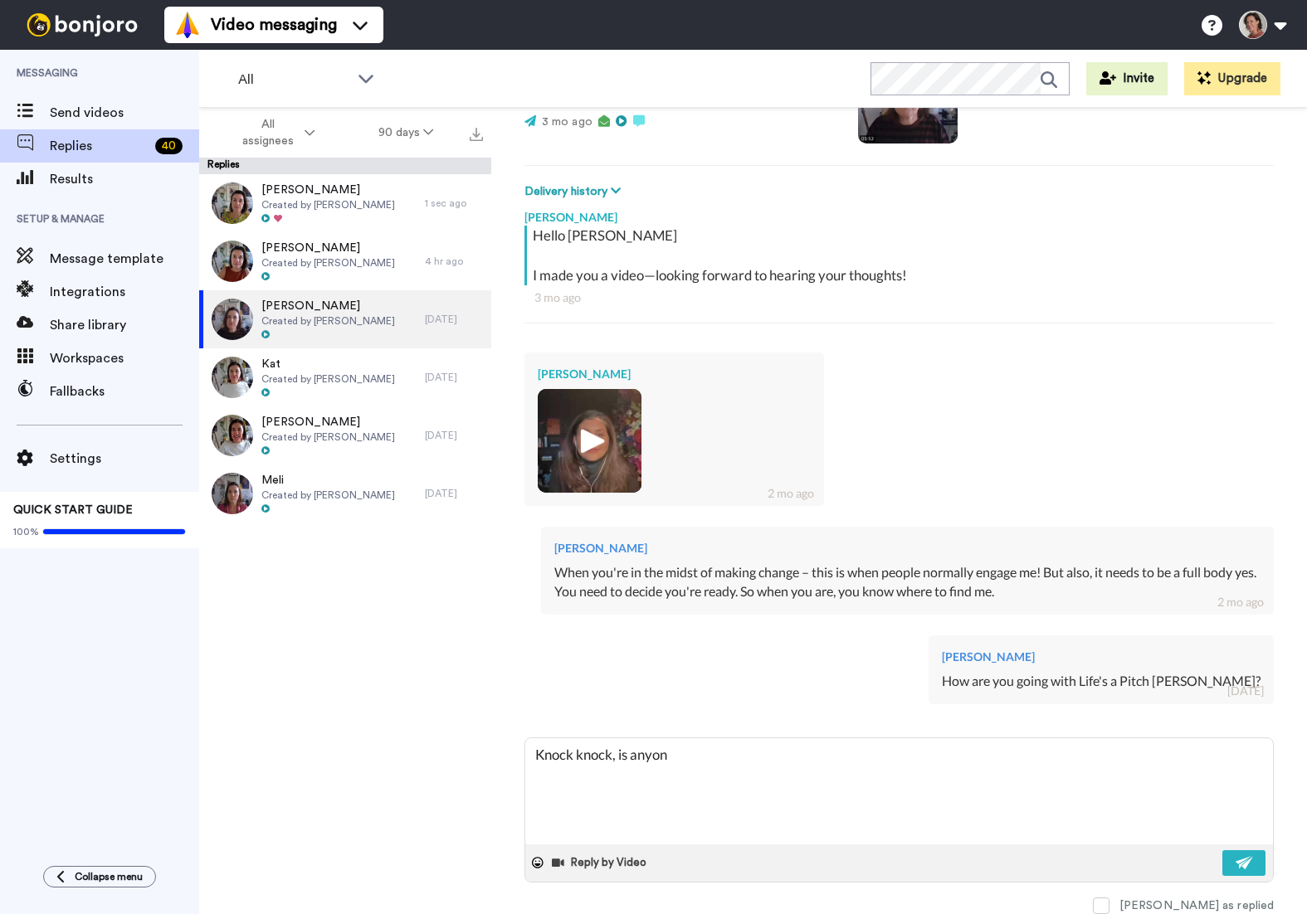
type textarea "x"
type textarea "Knock knock, is anyone"
type textarea "x"
type textarea "Knock knock, is anyone ho"
type textarea "x"
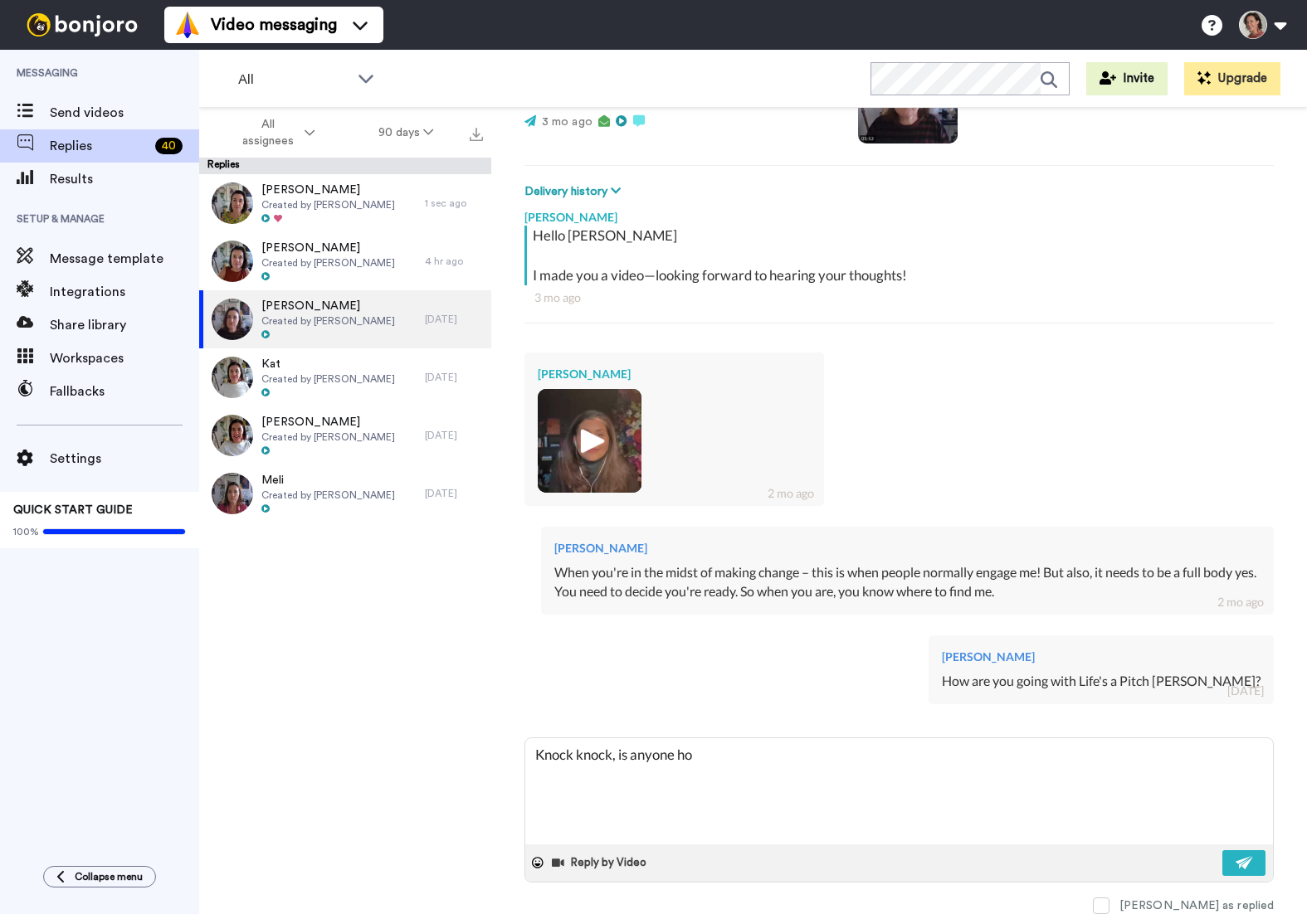
type textarea "Knock knock, is anyone hom"
type textarea "x"
type textarea "Knock knock, is anyone home"
type textarea "x"
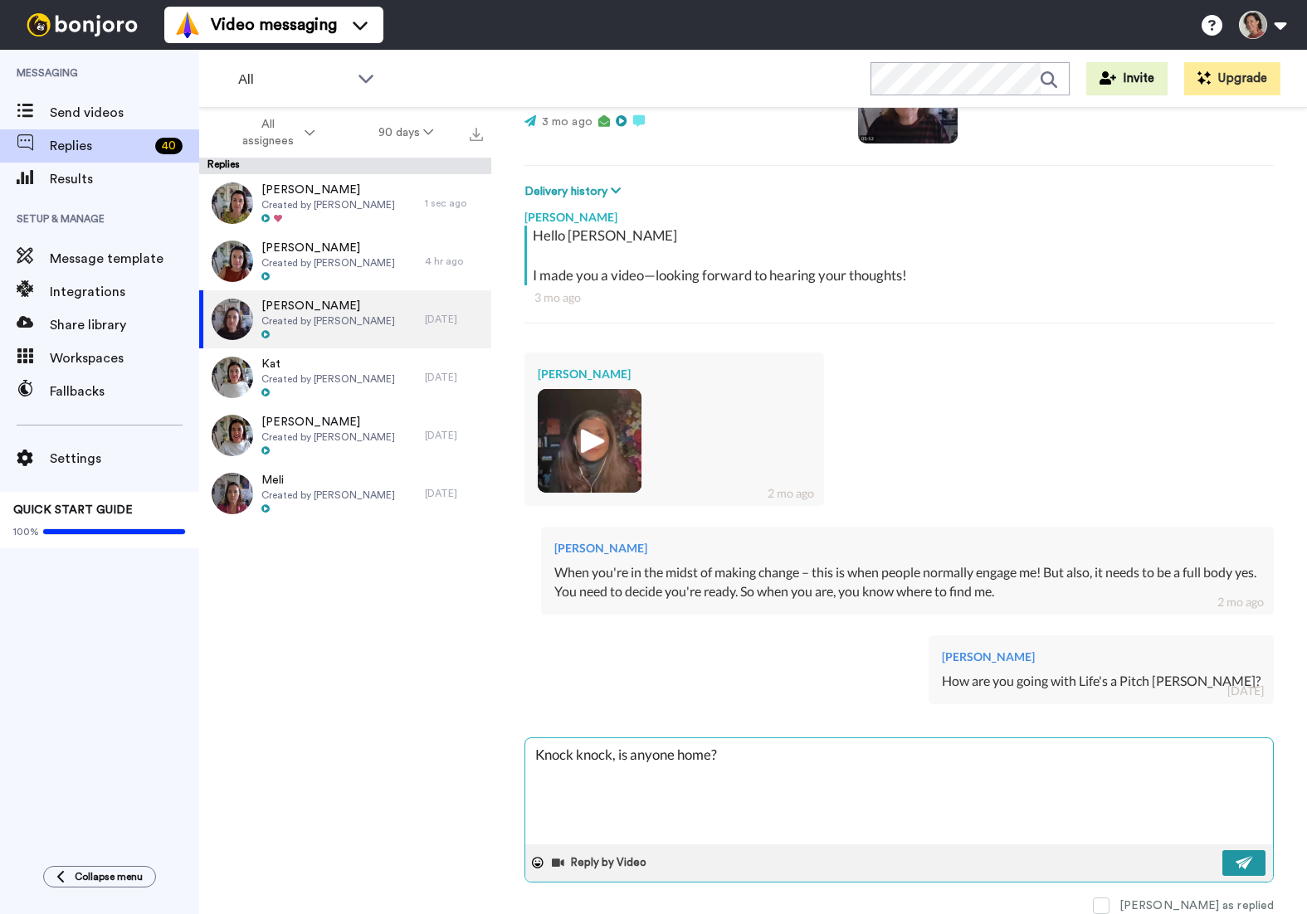
type textarea "Knock knock, is anyone home?"
click at [1249, 861] on img at bounding box center [1245, 862] width 18 height 13
type textarea "x"
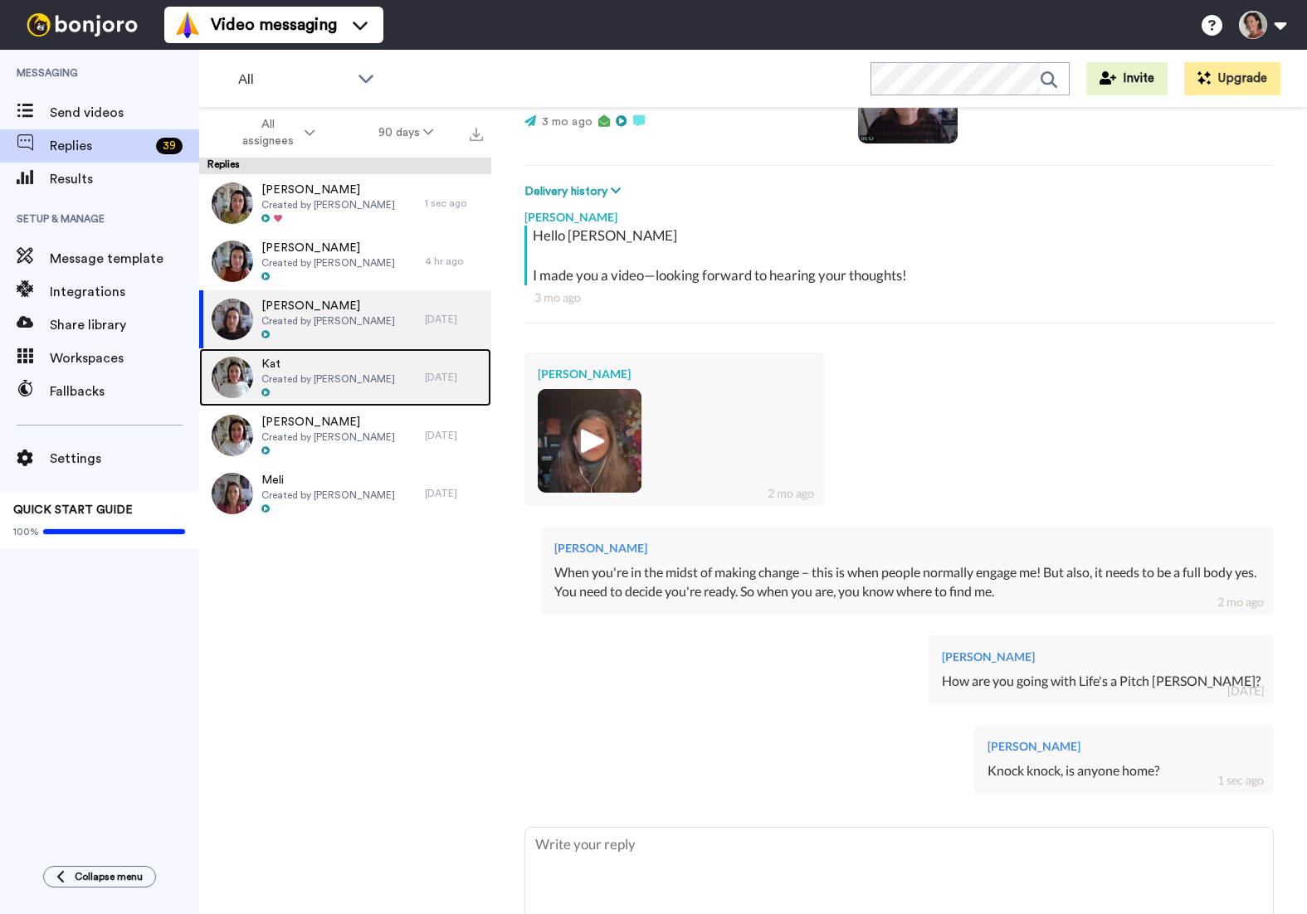
click at [313, 373] on span "Created by [PERSON_NAME]" at bounding box center [328, 379] width 134 height 13
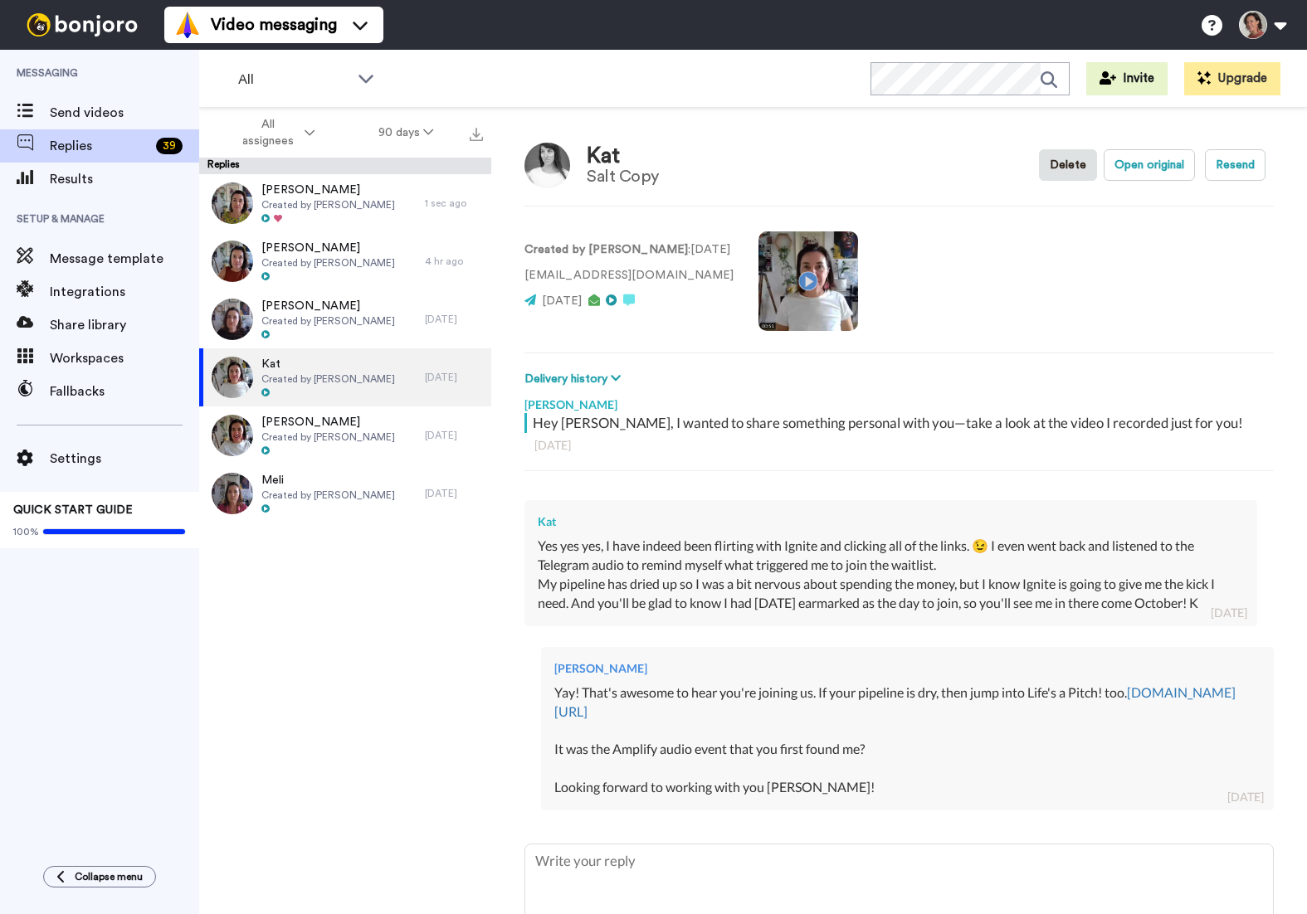
scroll to position [105, 0]
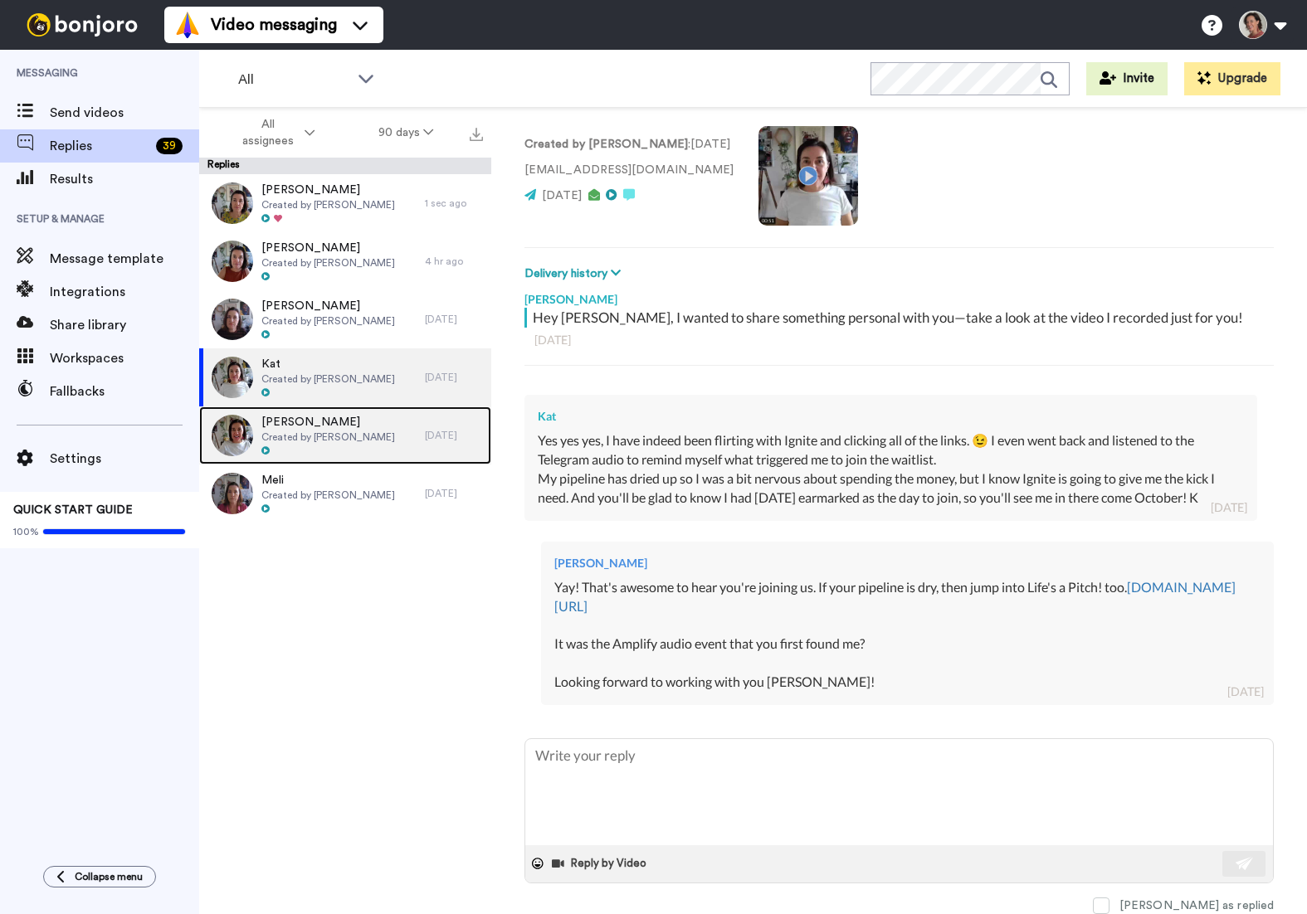
click at [358, 431] on span "Created by [PERSON_NAME]" at bounding box center [328, 437] width 134 height 13
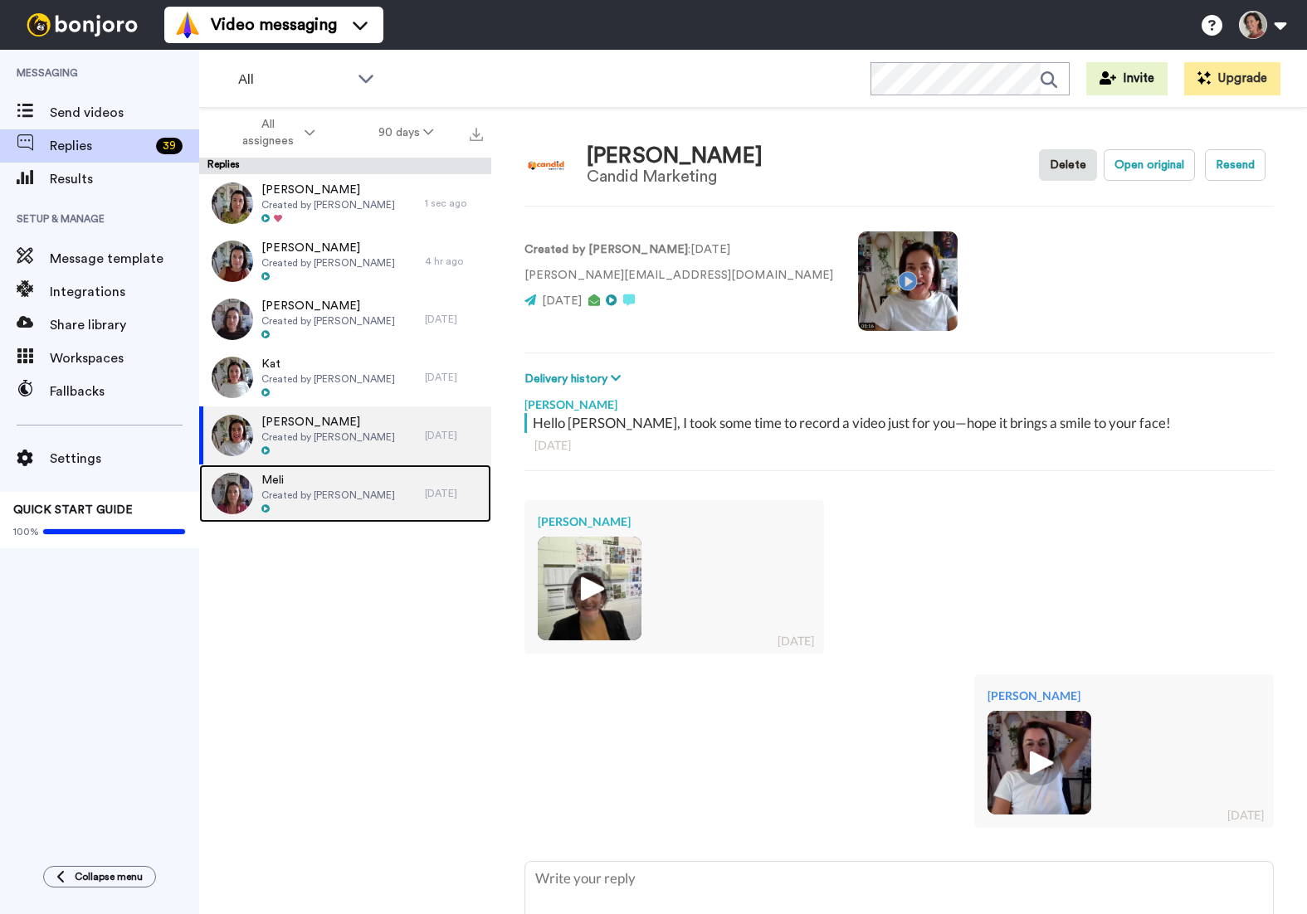
click at [342, 491] on span "Created by [PERSON_NAME]" at bounding box center [328, 495] width 134 height 13
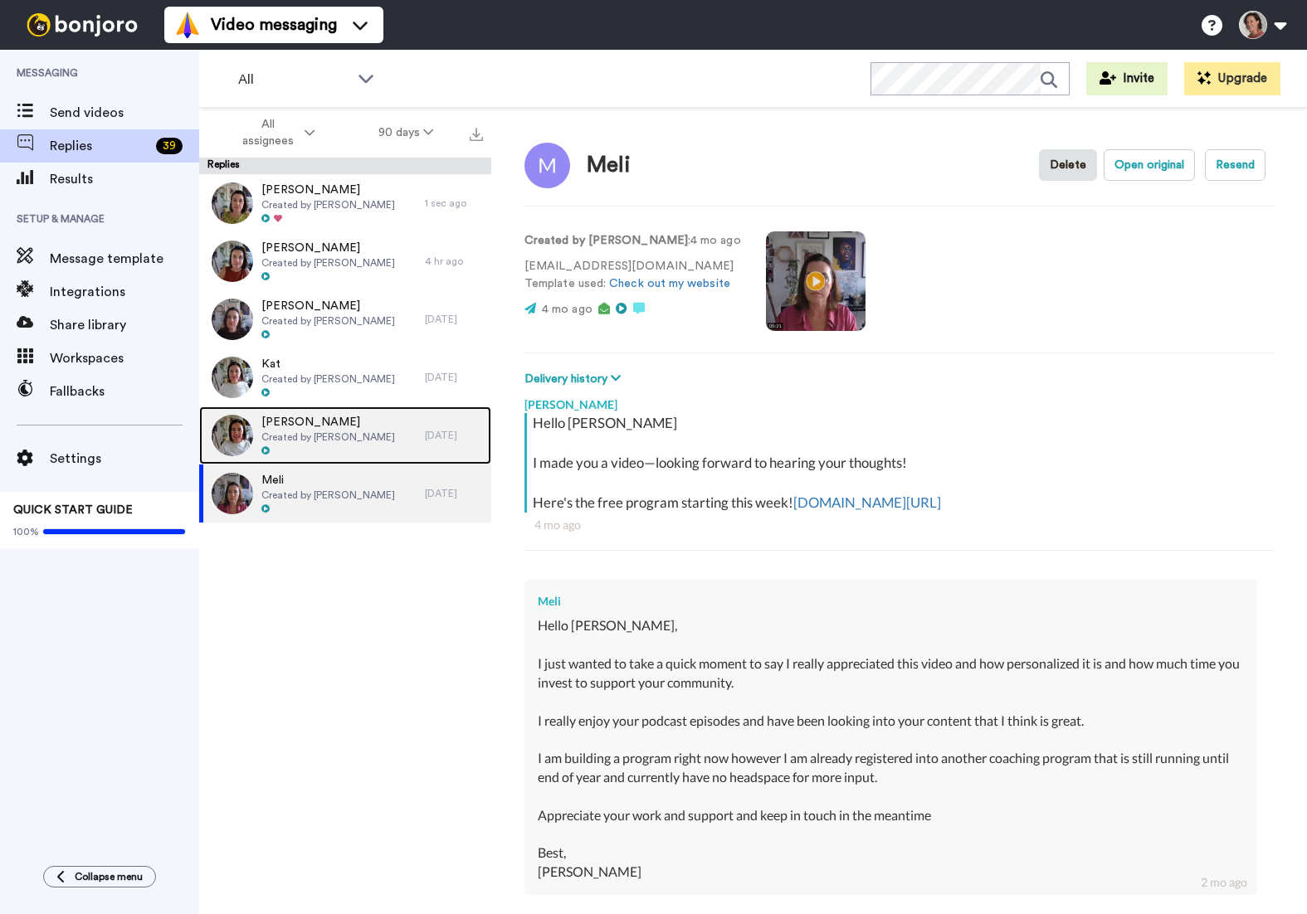
click at [369, 431] on span "Created by [PERSON_NAME]" at bounding box center [328, 437] width 134 height 13
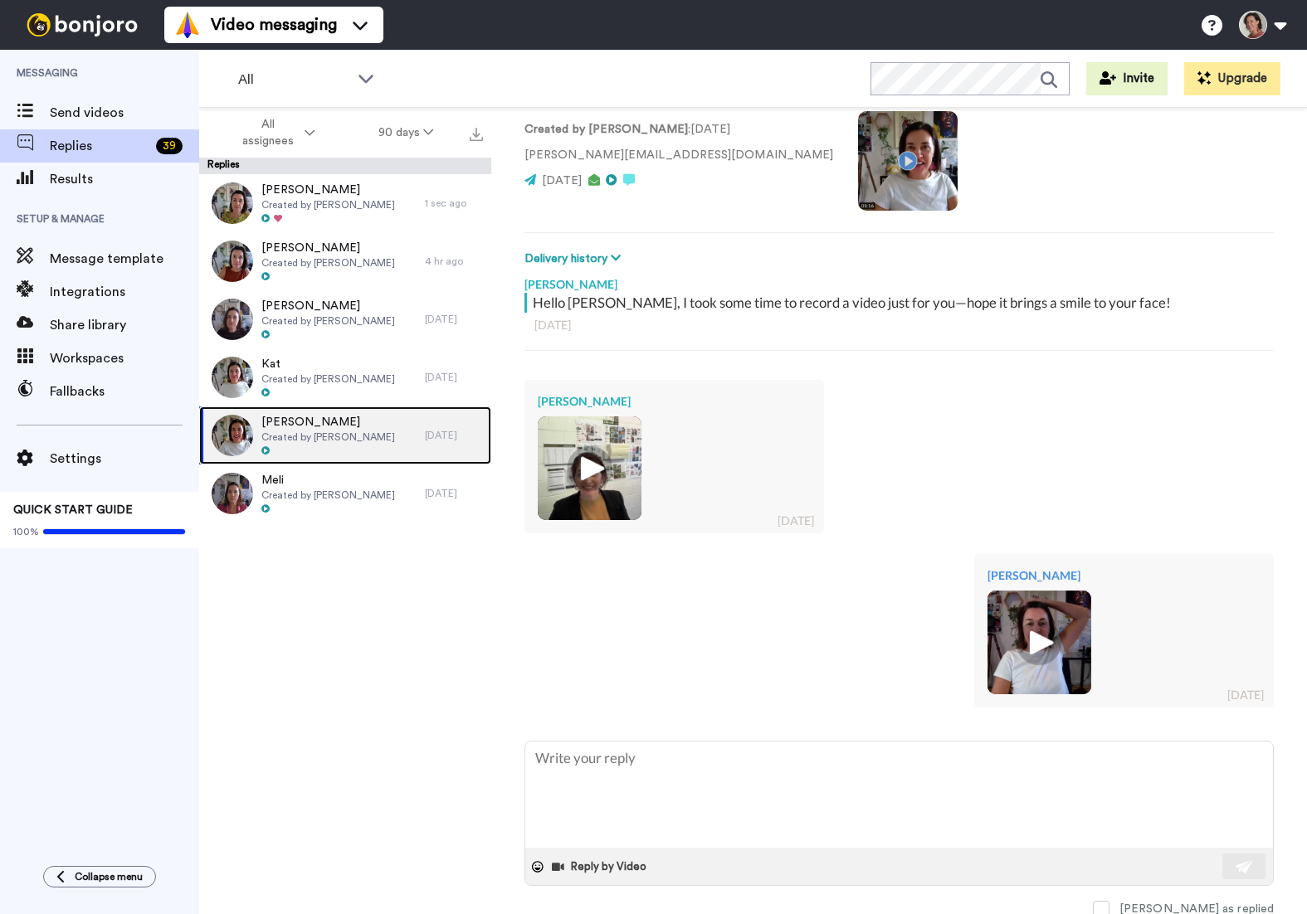
scroll to position [124, 0]
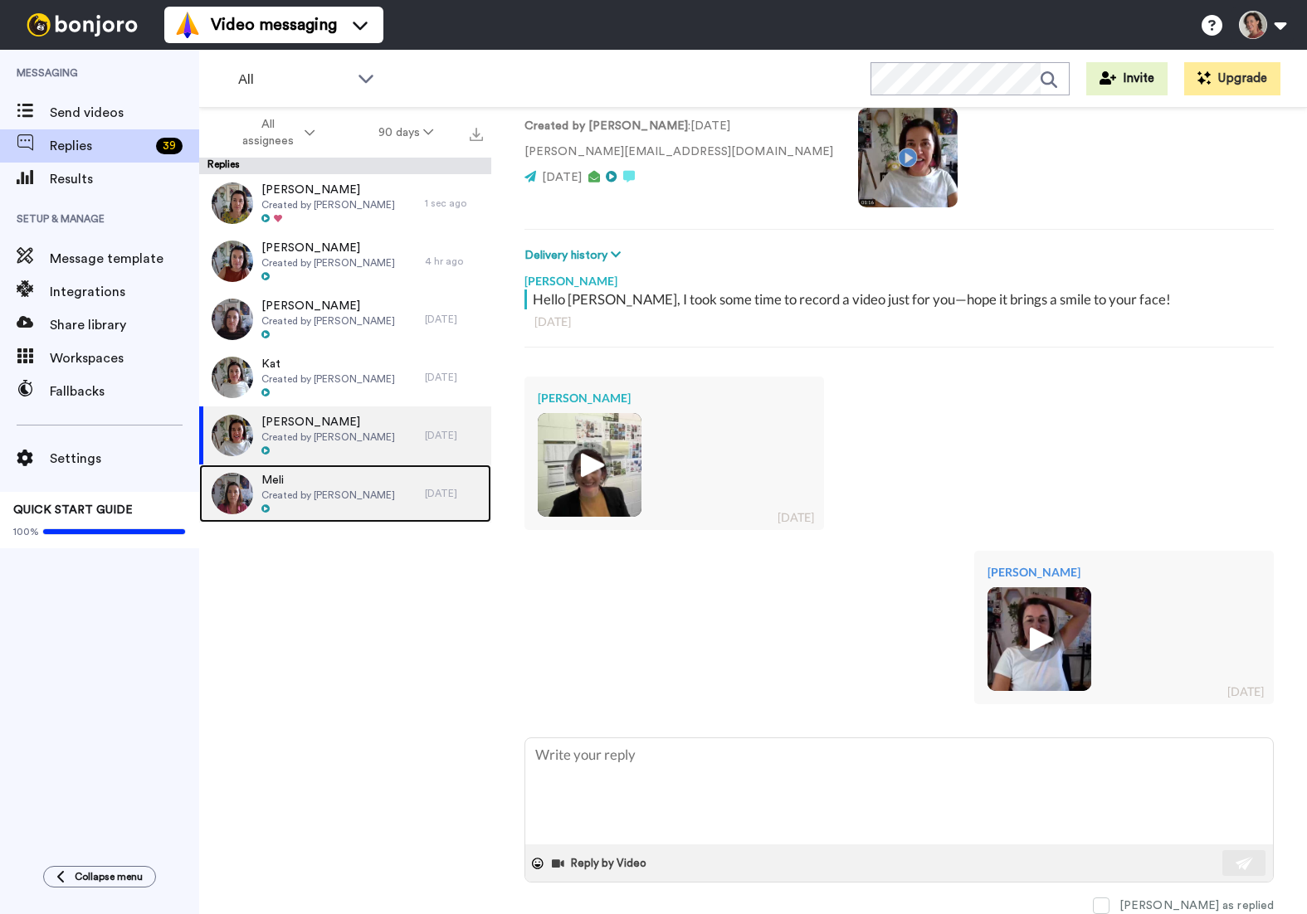
click at [337, 484] on span "Meli" at bounding box center [328, 480] width 134 height 17
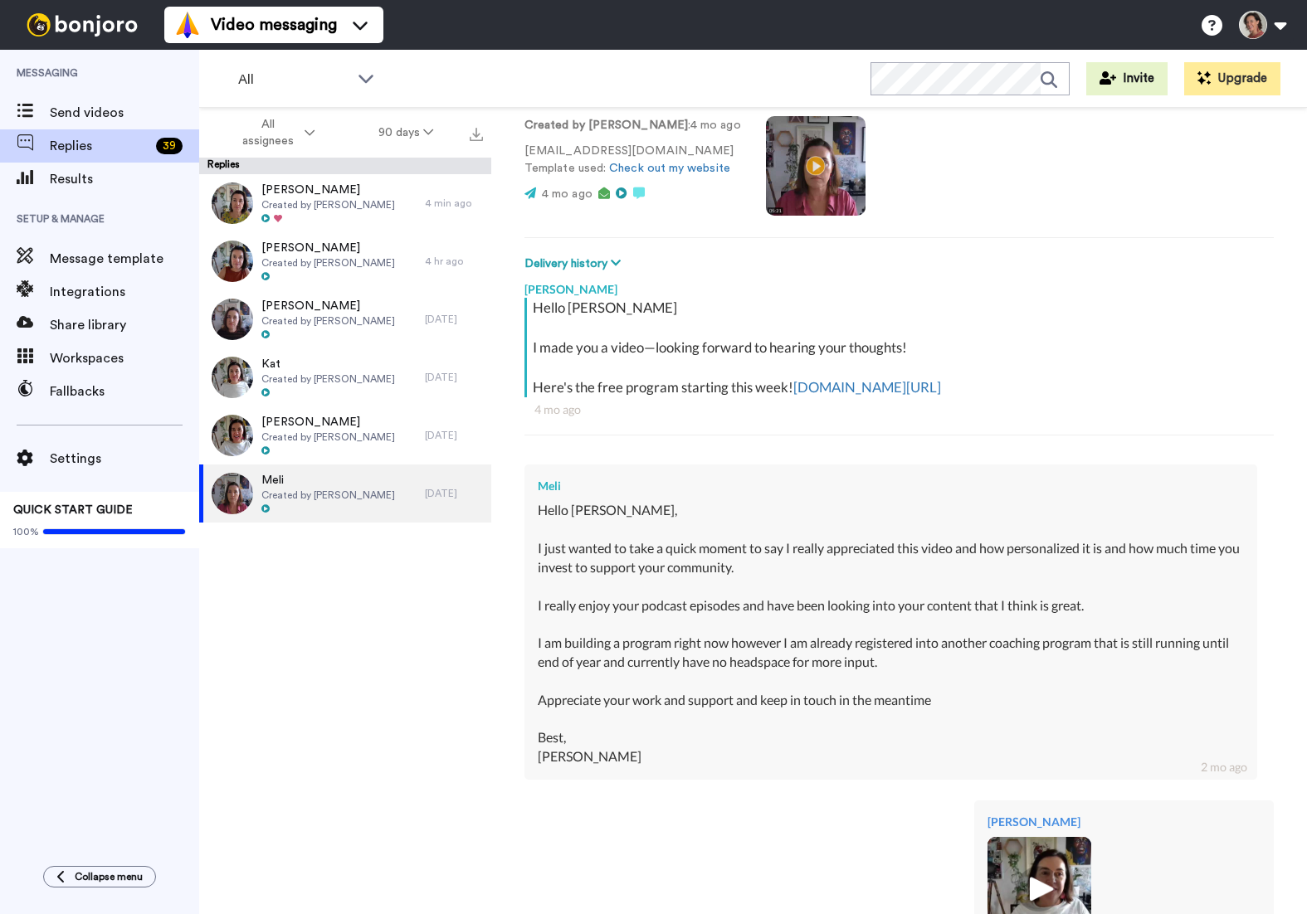
type textarea "x"
